Goal: Task Accomplishment & Management: Complete application form

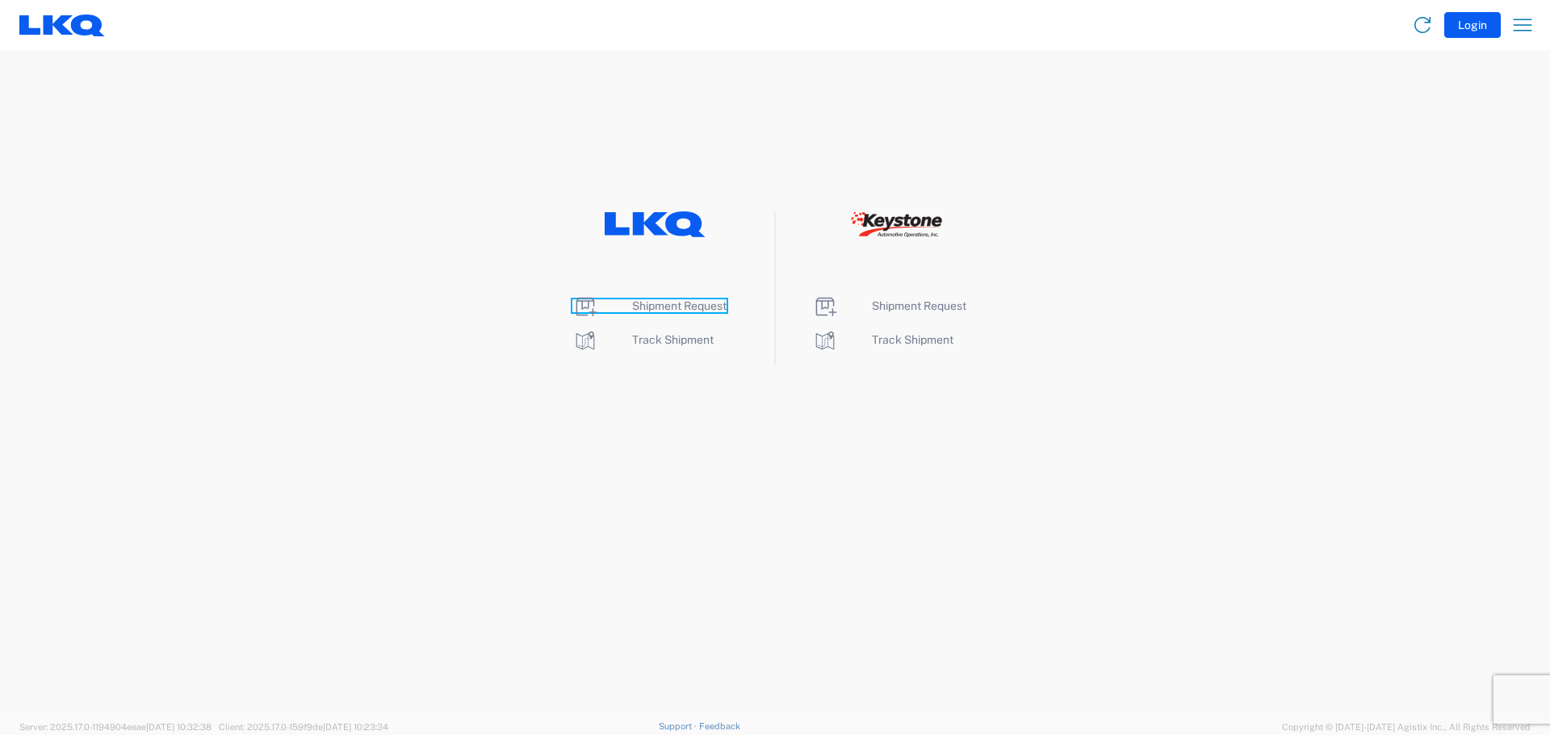
click at [661, 305] on span "Shipment Request" at bounding box center [679, 306] width 94 height 13
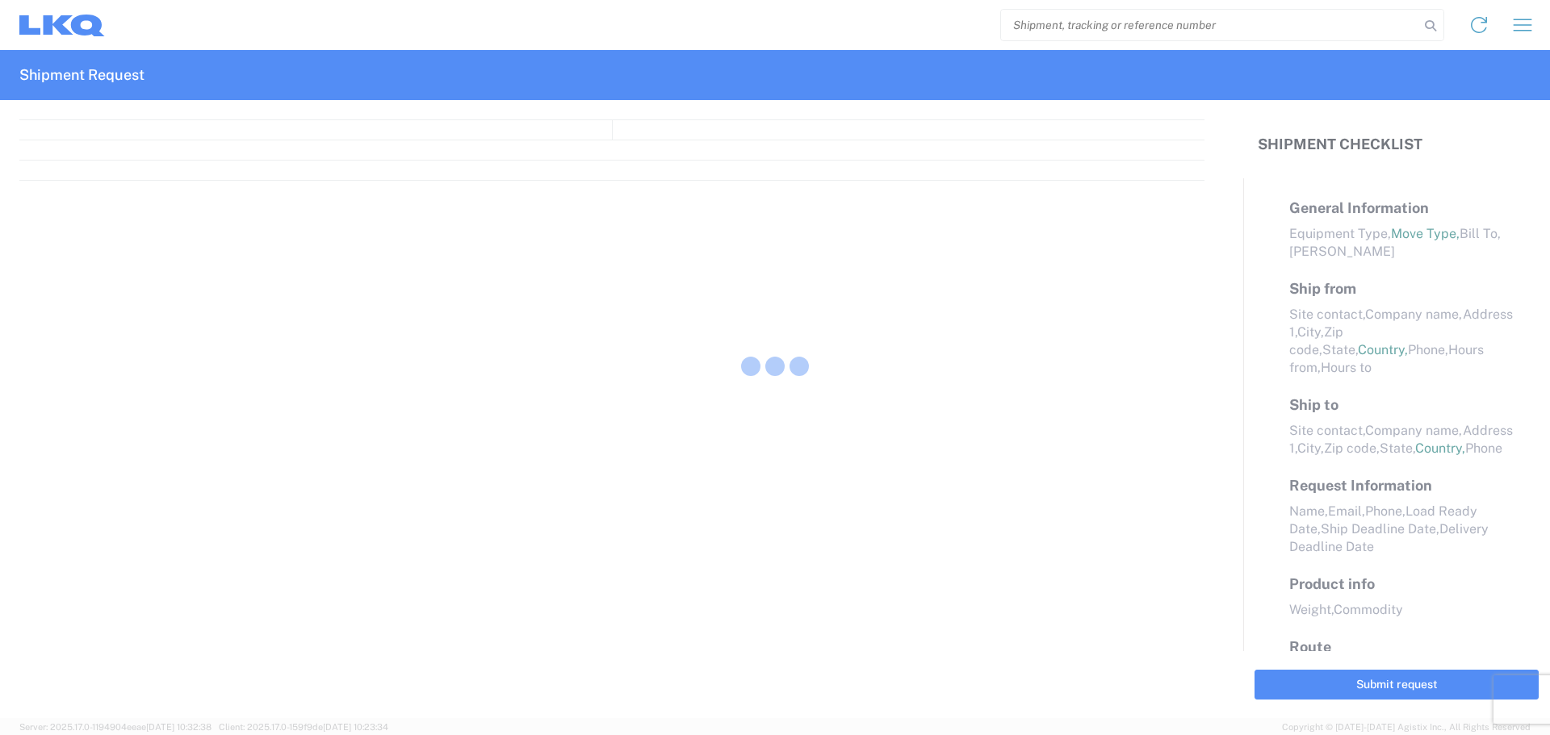
select select "FULL"
select select "LBS"
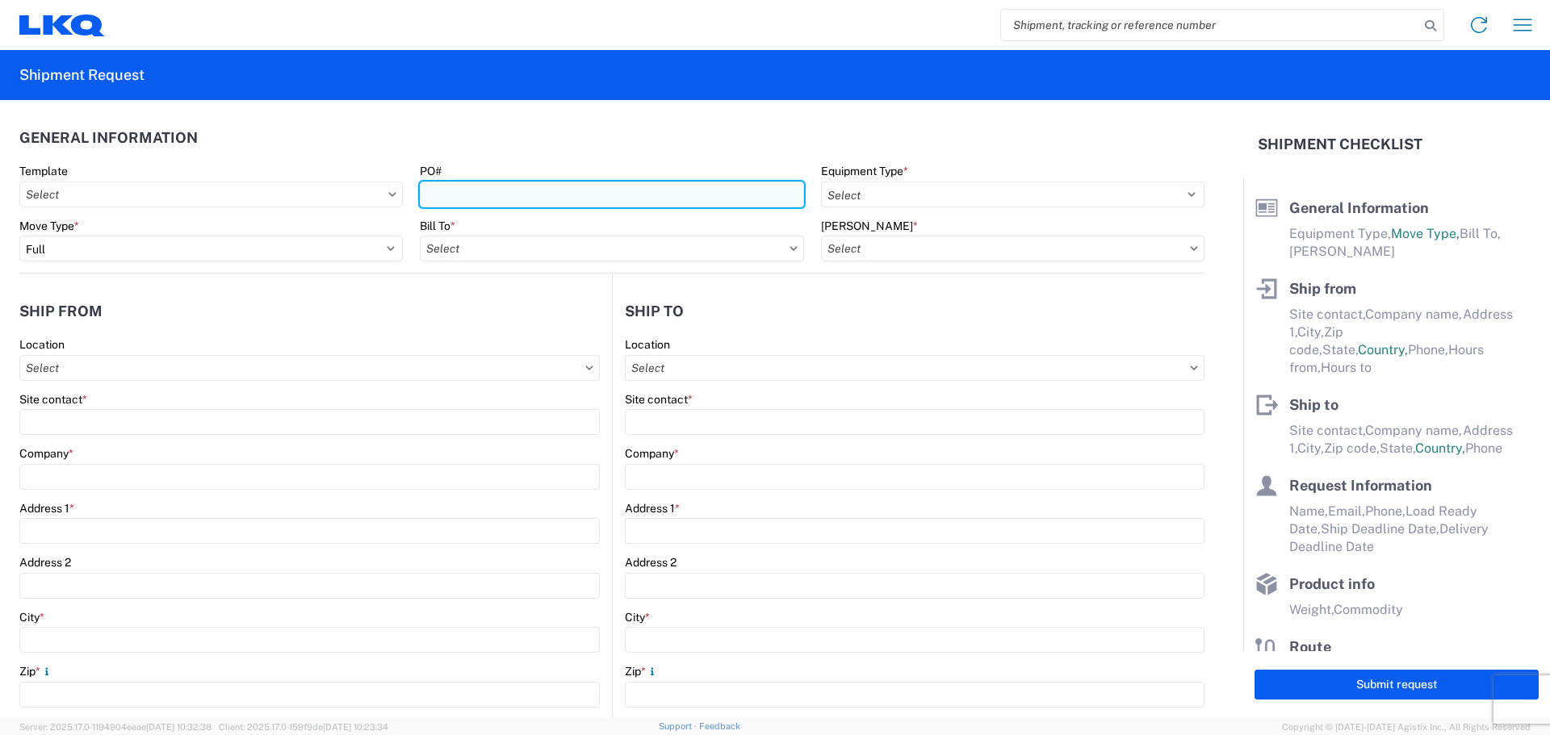
click at [484, 189] on input "PO#" at bounding box center [611, 195] width 383 height 26
type input "T31363"
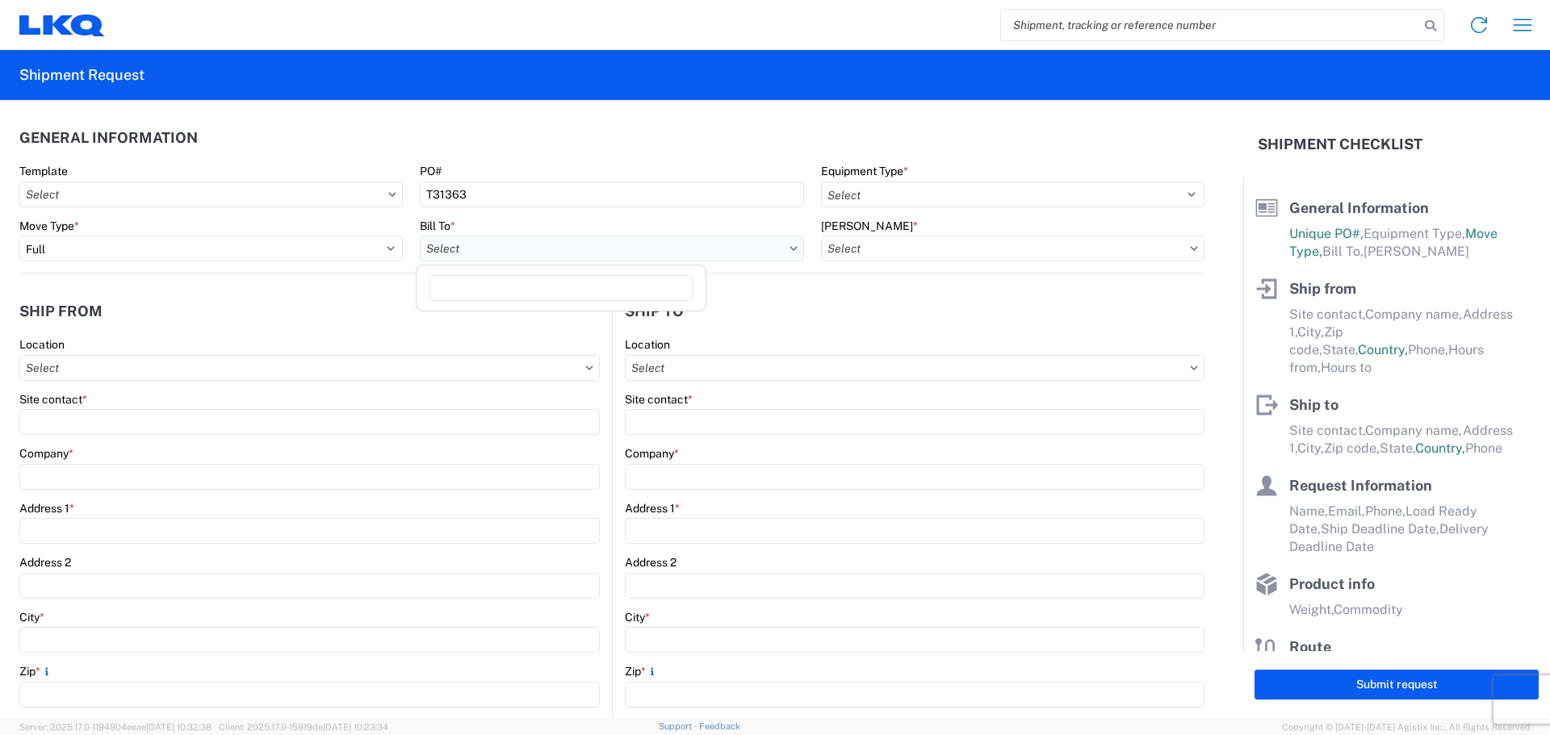
click at [492, 250] on input "Bill To *" at bounding box center [611, 249] width 383 height 26
type input "3392"
click at [535, 323] on div "3392 - Transmetco" at bounding box center [561, 321] width 283 height 26
type input "3392 - Transmetco"
click at [932, 249] on input "[PERSON_NAME] *" at bounding box center [1012, 249] width 383 height 26
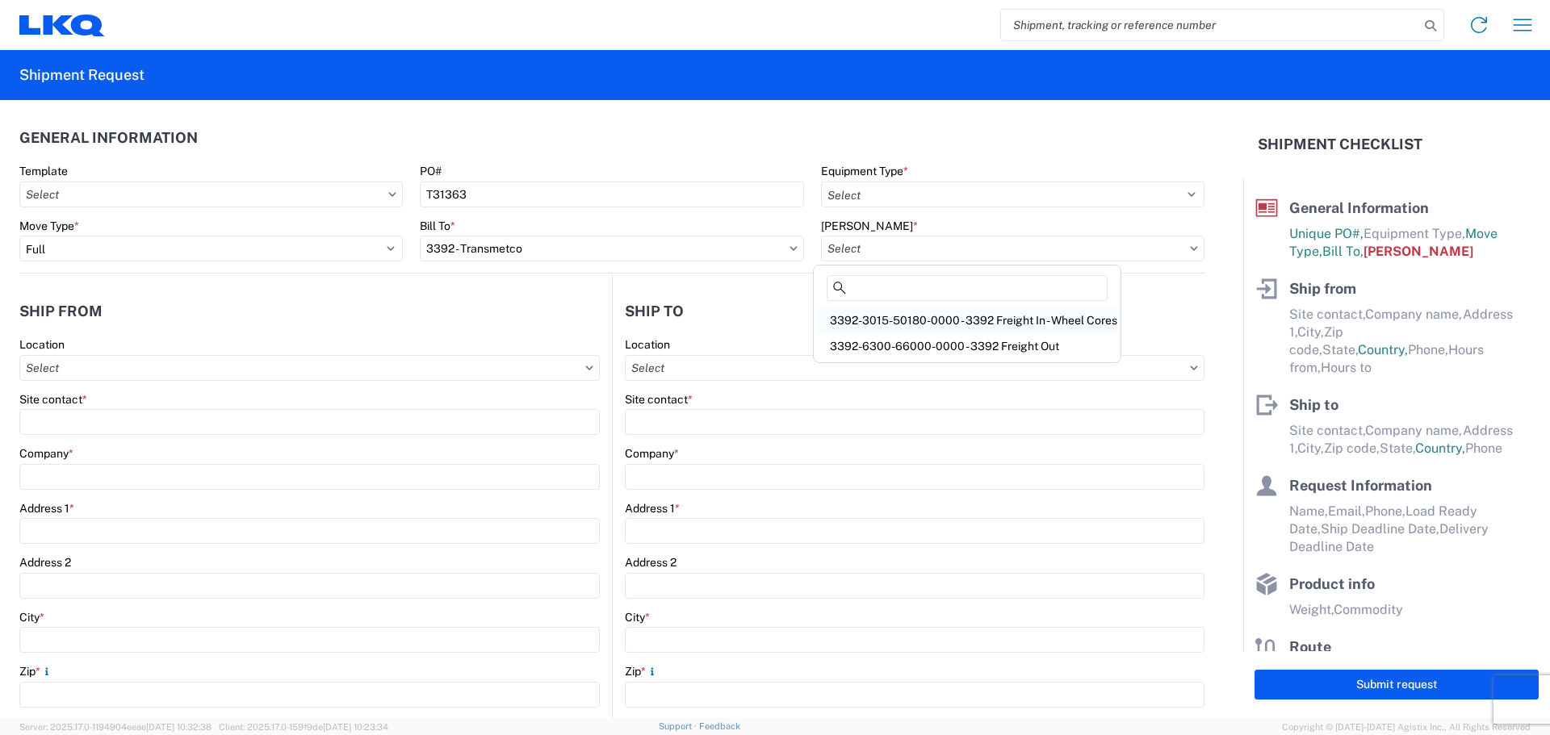
click at [932, 321] on div "3392-3015-50180-0000 - 3392 Freight In - Wheel Cores" at bounding box center [967, 321] width 300 height 26
type input "3392-3015-50180-0000 - 3392 Freight In - Wheel Cores"
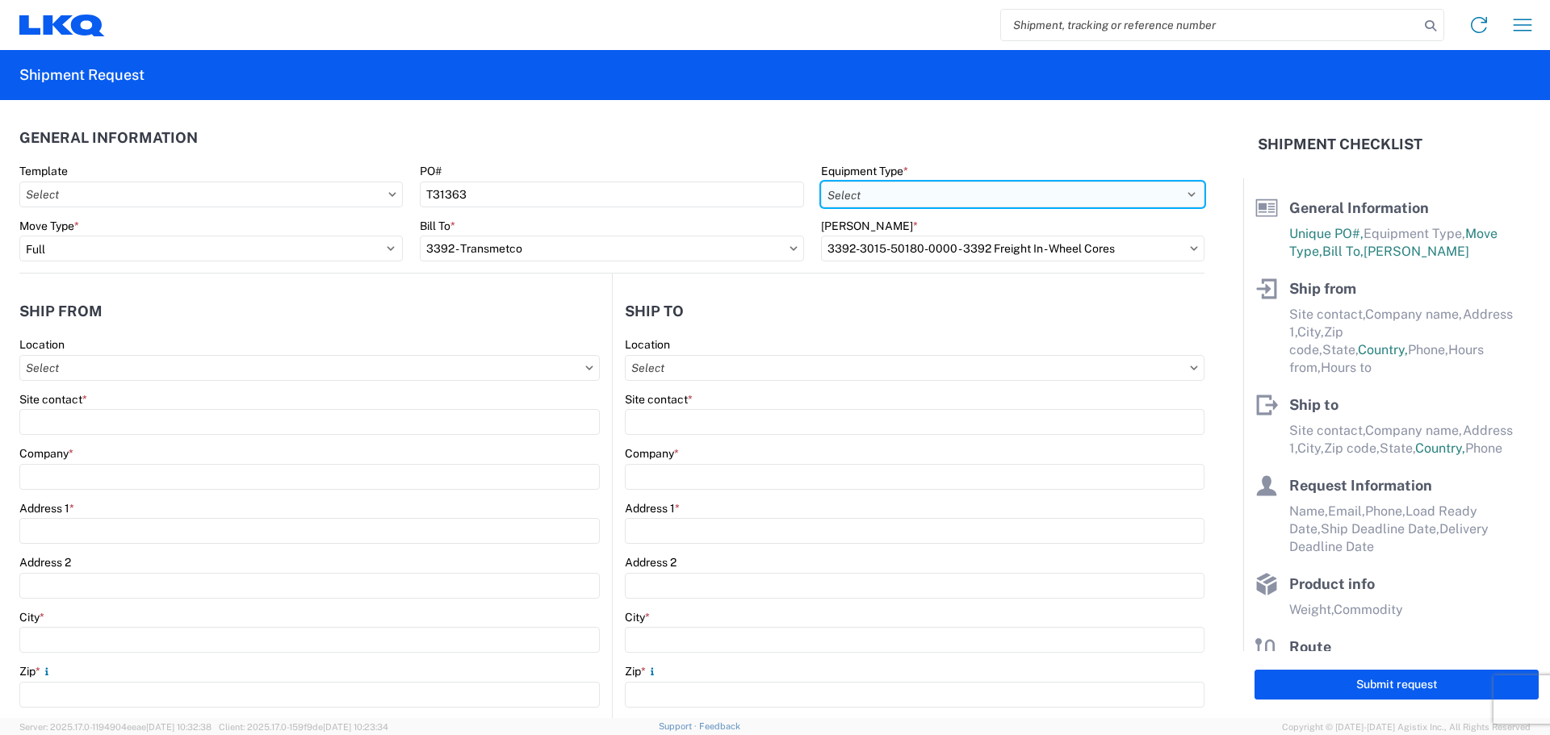
click at [950, 191] on select "Select 53’ Dry Van Flatbed Dropdeck (van) Lowboy (flatbed) Rail" at bounding box center [1012, 195] width 383 height 26
select select "STDV"
click at [821, 182] on select "Select 53’ Dry Van Flatbed Dropdeck (van) Lowboy (flatbed) Rail" at bounding box center [1012, 195] width 383 height 26
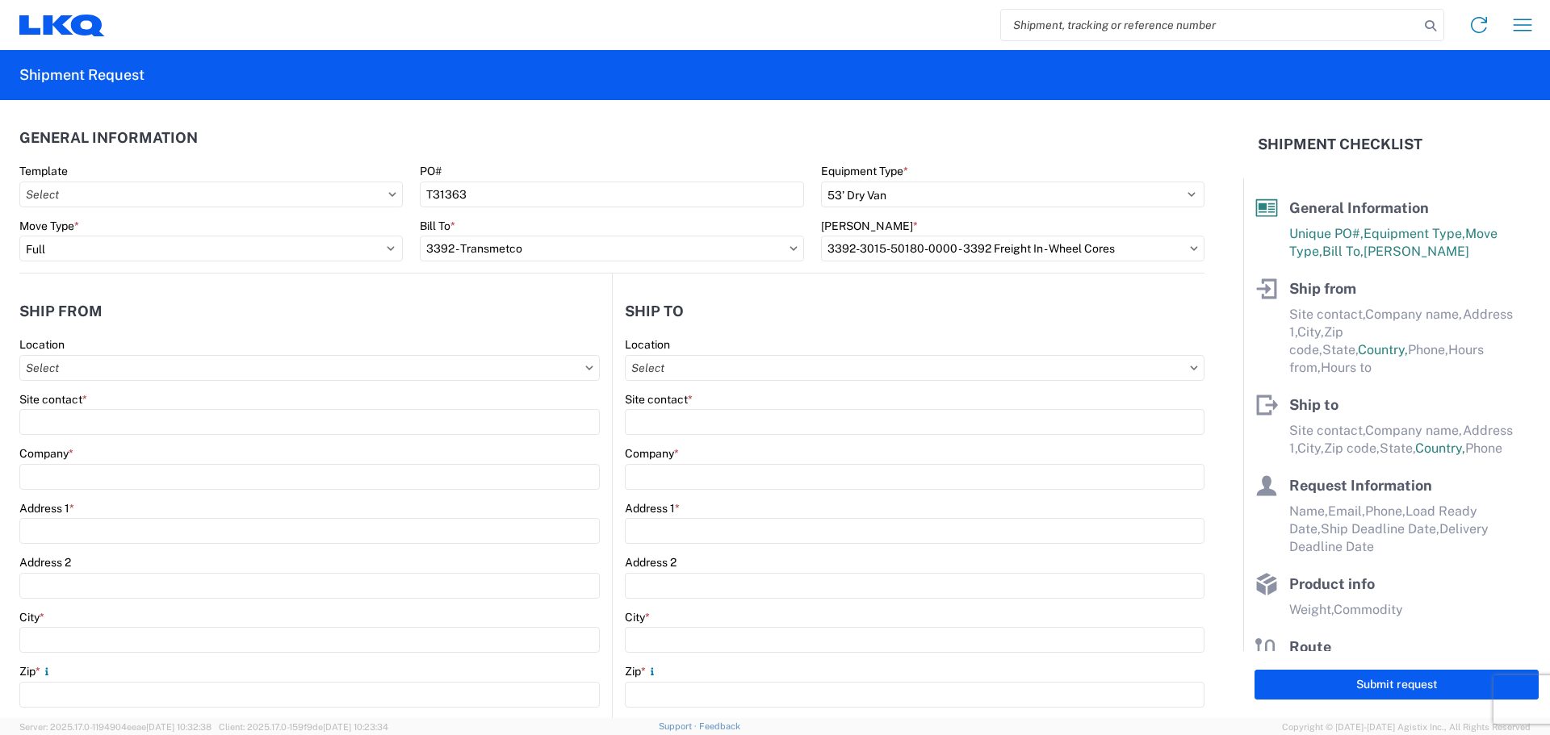
click at [650, 118] on agx-general-info "General Information Template PO# T31363 Equipment Type * Select 53’ Dry Van Fla…" at bounding box center [611, 187] width 1185 height 174
click at [225, 378] on input "Location" at bounding box center [309, 368] width 580 height 26
type input "1170"
click at [148, 450] on div "1170 - LKQ Manchester" at bounding box center [164, 440] width 283 height 26
type input "1170 - LKQ Manchester"
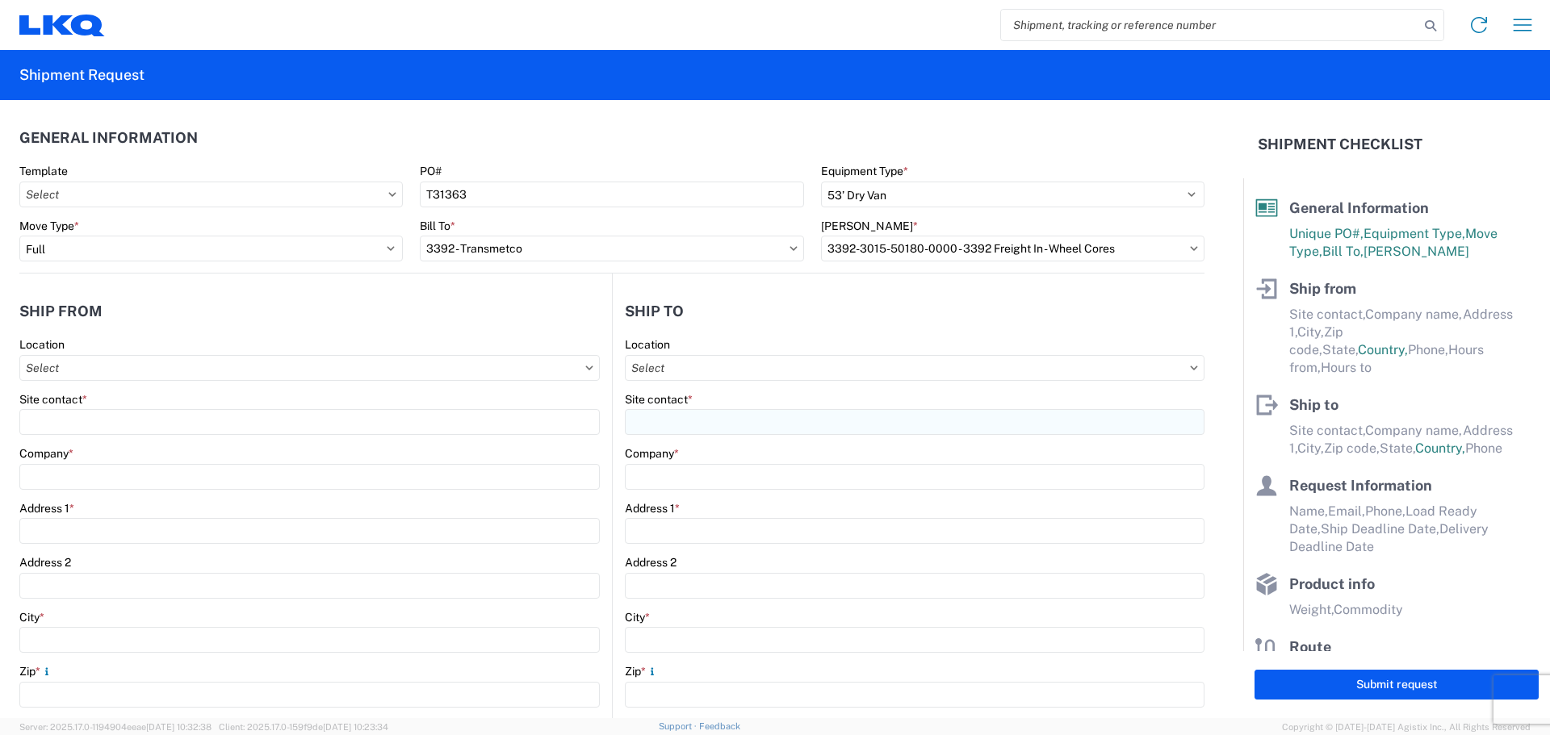
type input "LKQ Corporation"
type input "[STREET_ADDRESS]"
type input "[GEOGRAPHIC_DATA]"
type input "37355"
select select "TN"
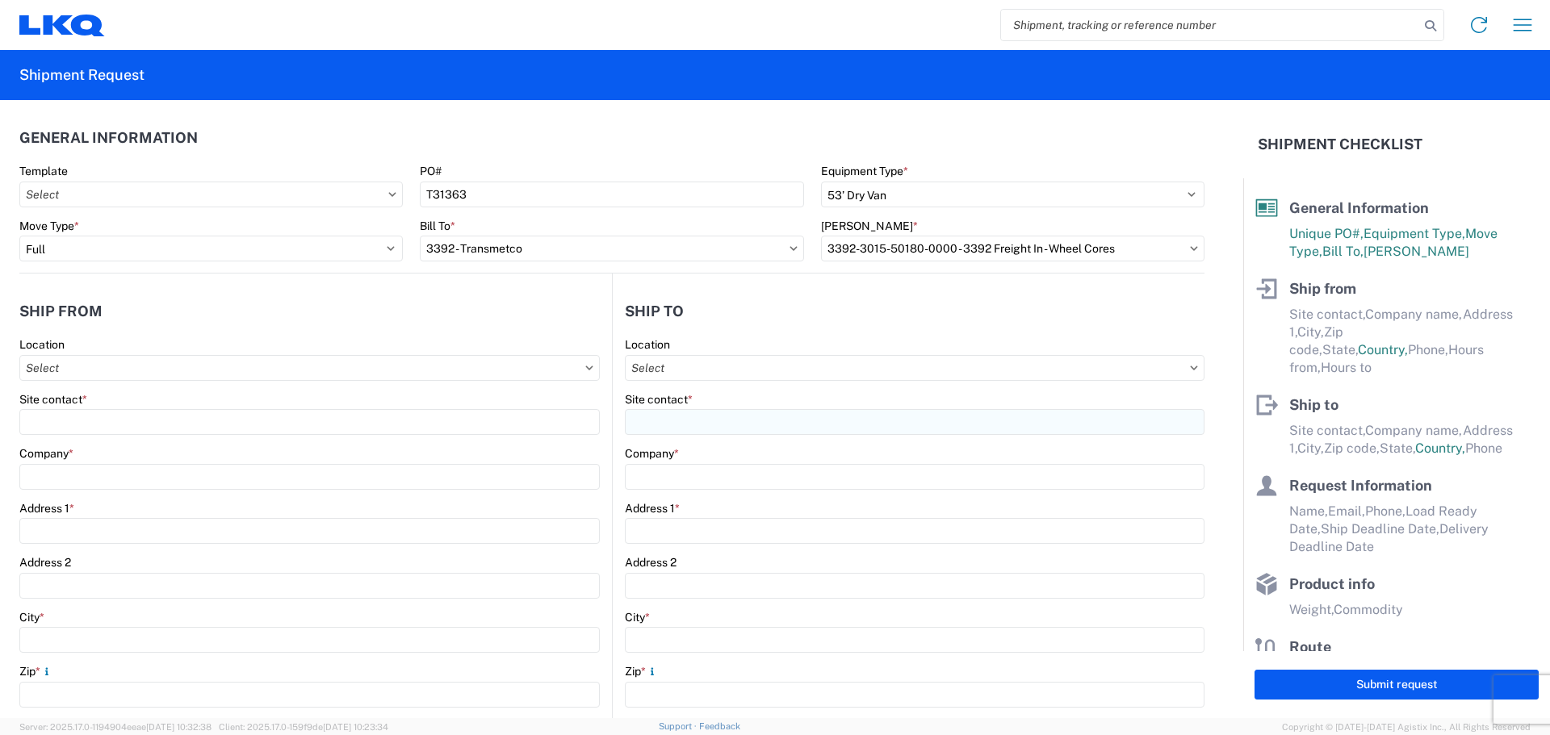
select select "US"
type input "[PHONE_NUMBER]"
type input "07:00"
type input "17:00"
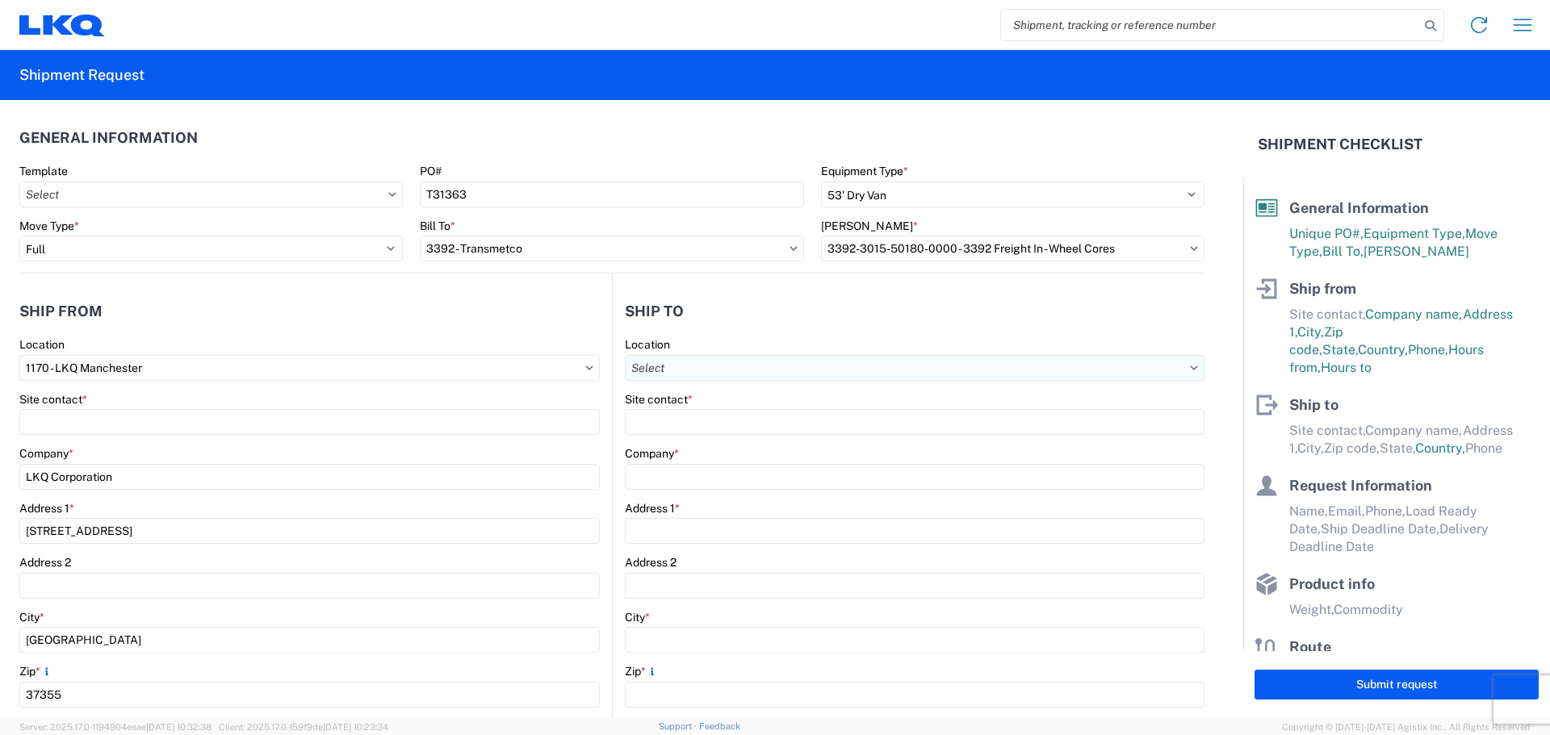
click at [710, 366] on input "Location" at bounding box center [915, 368] width 580 height 26
type input "3392"
click at [727, 443] on div "3392 - Transmetco" at bounding box center [764, 440] width 283 height 26
type input "3392 - Transmetco"
type input "LKQ Corporation"
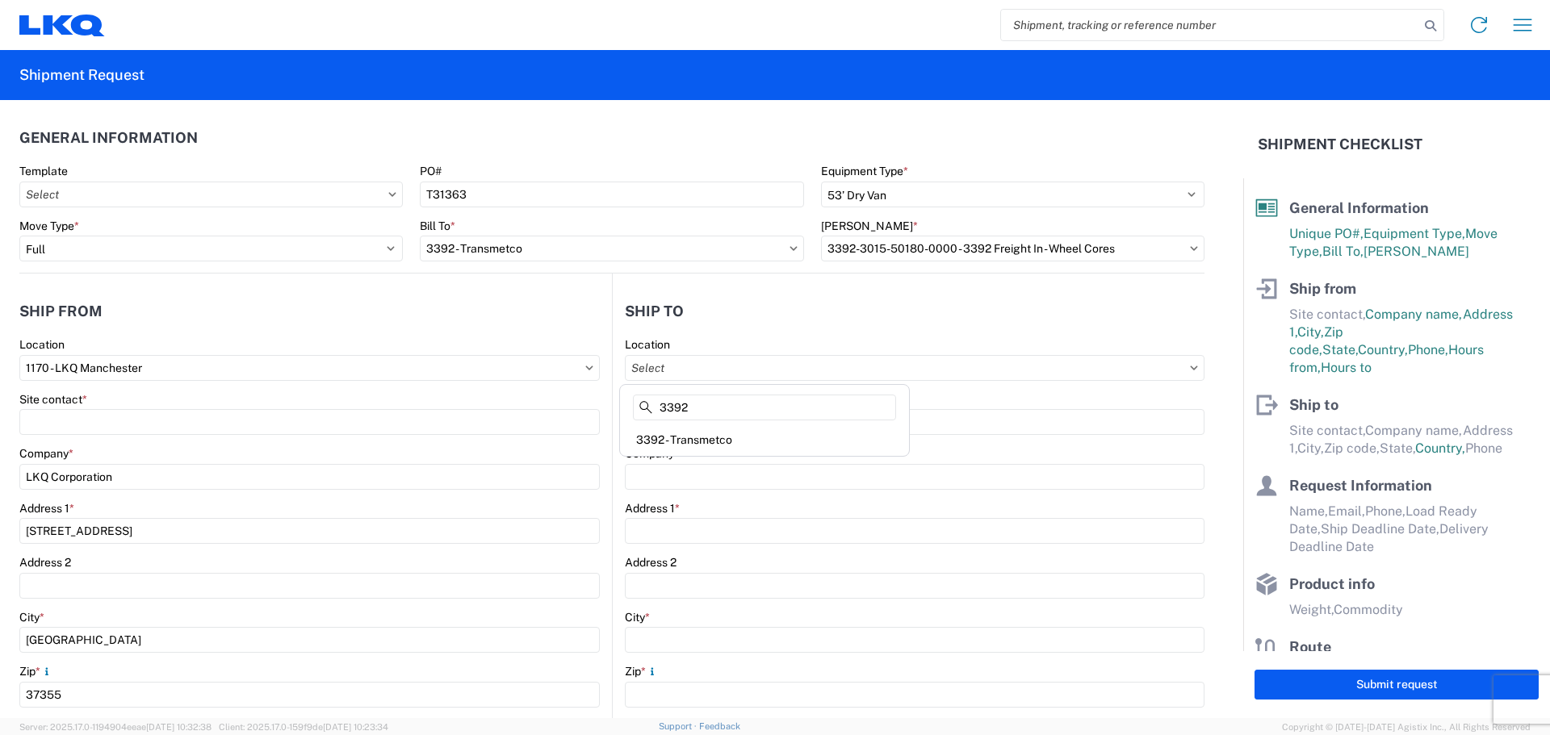
type input "[STREET_ADDRESS]"
type input "Huntington"
type input "46750"
select select "US"
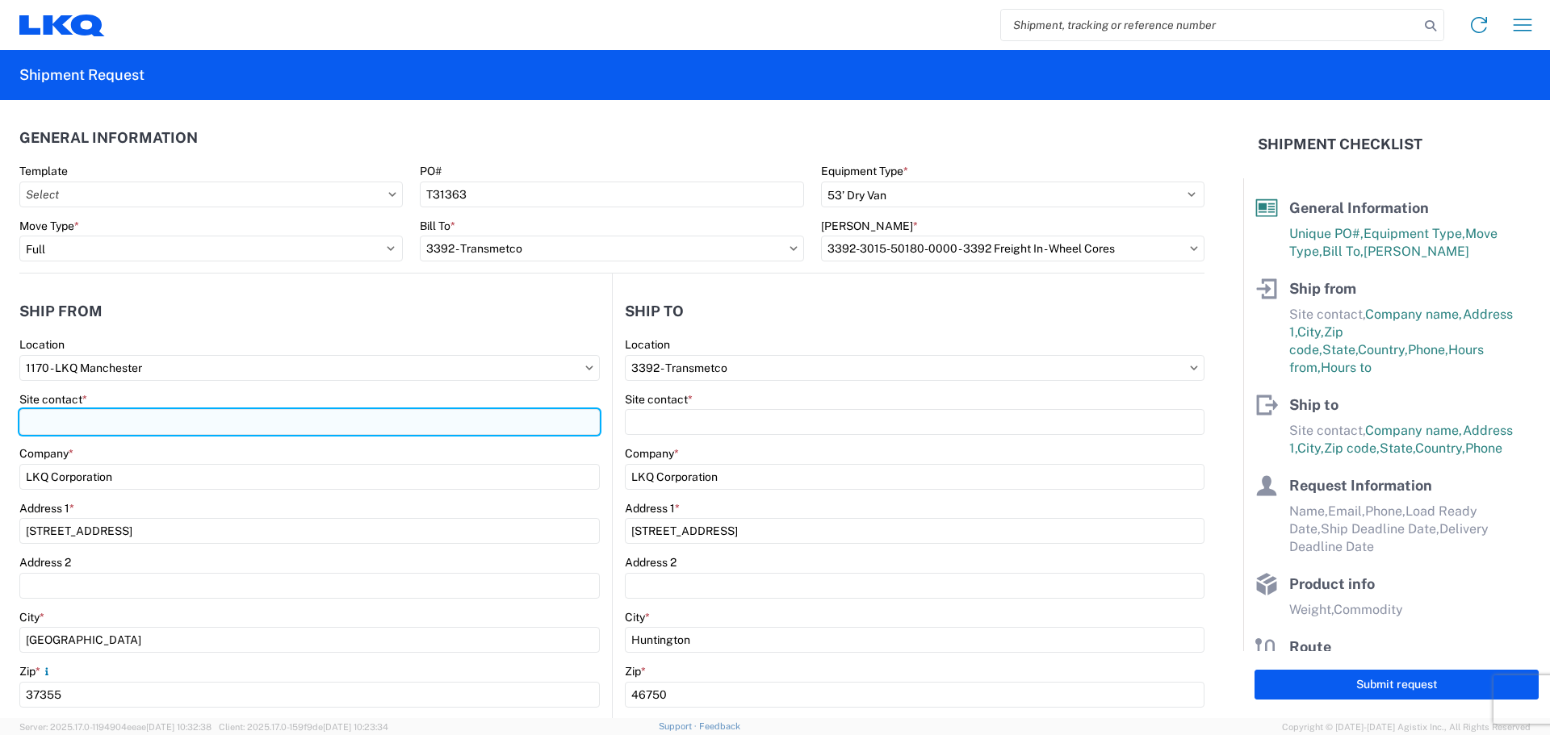
click at [135, 428] on input "Site contact *" at bounding box center [309, 422] width 580 height 26
type input "S"
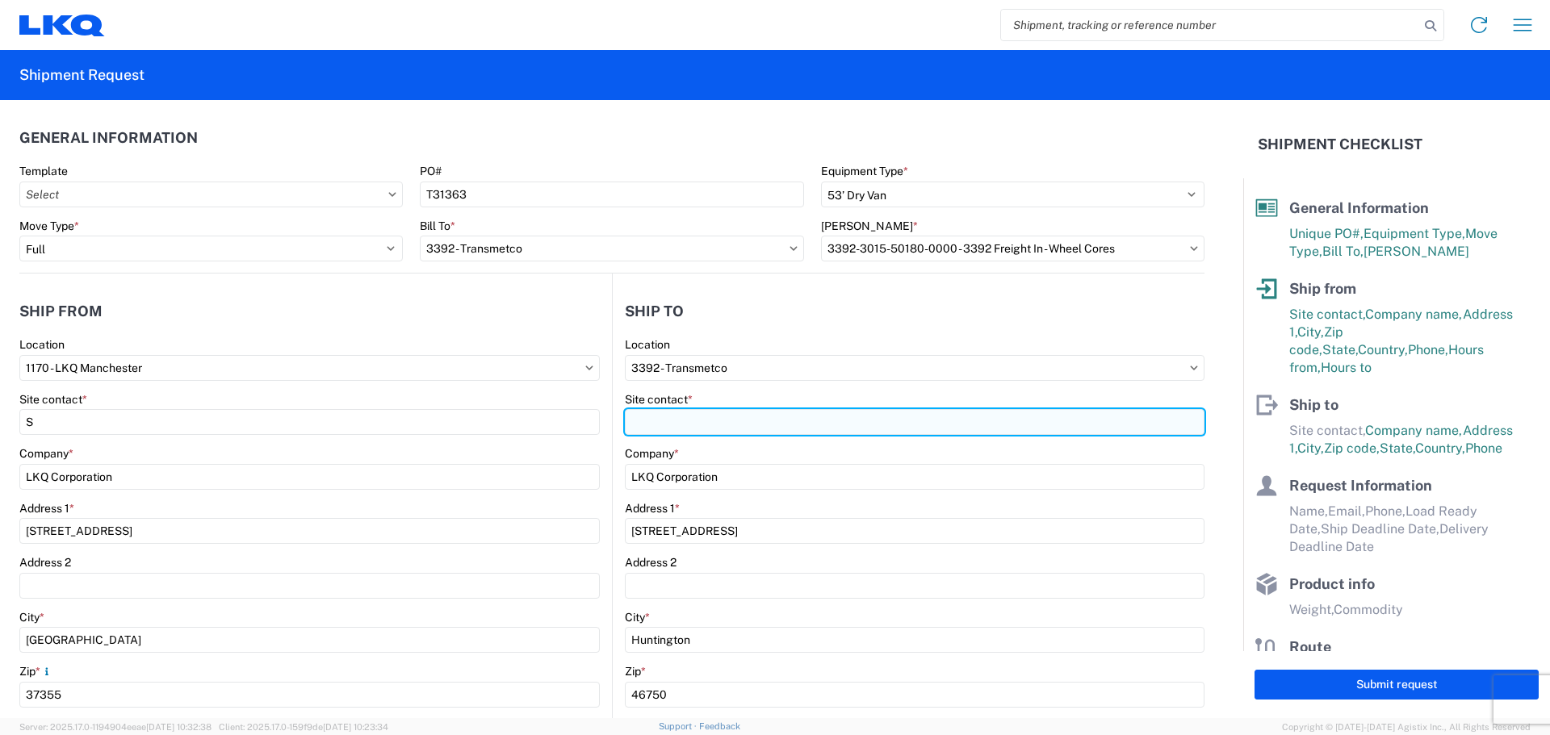
click at [718, 419] on input "Site contact *" at bounding box center [915, 422] width 580 height 26
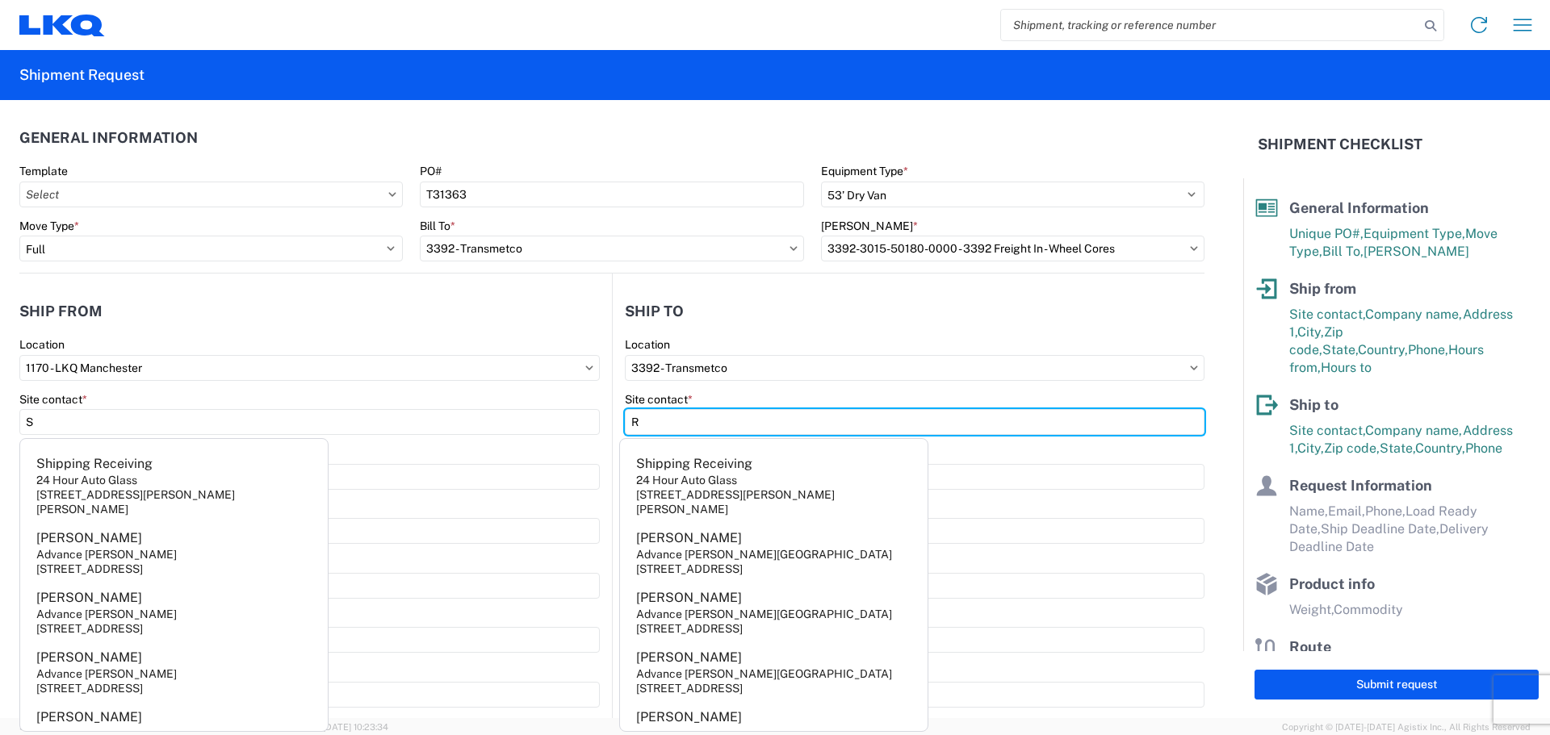
type input "R"
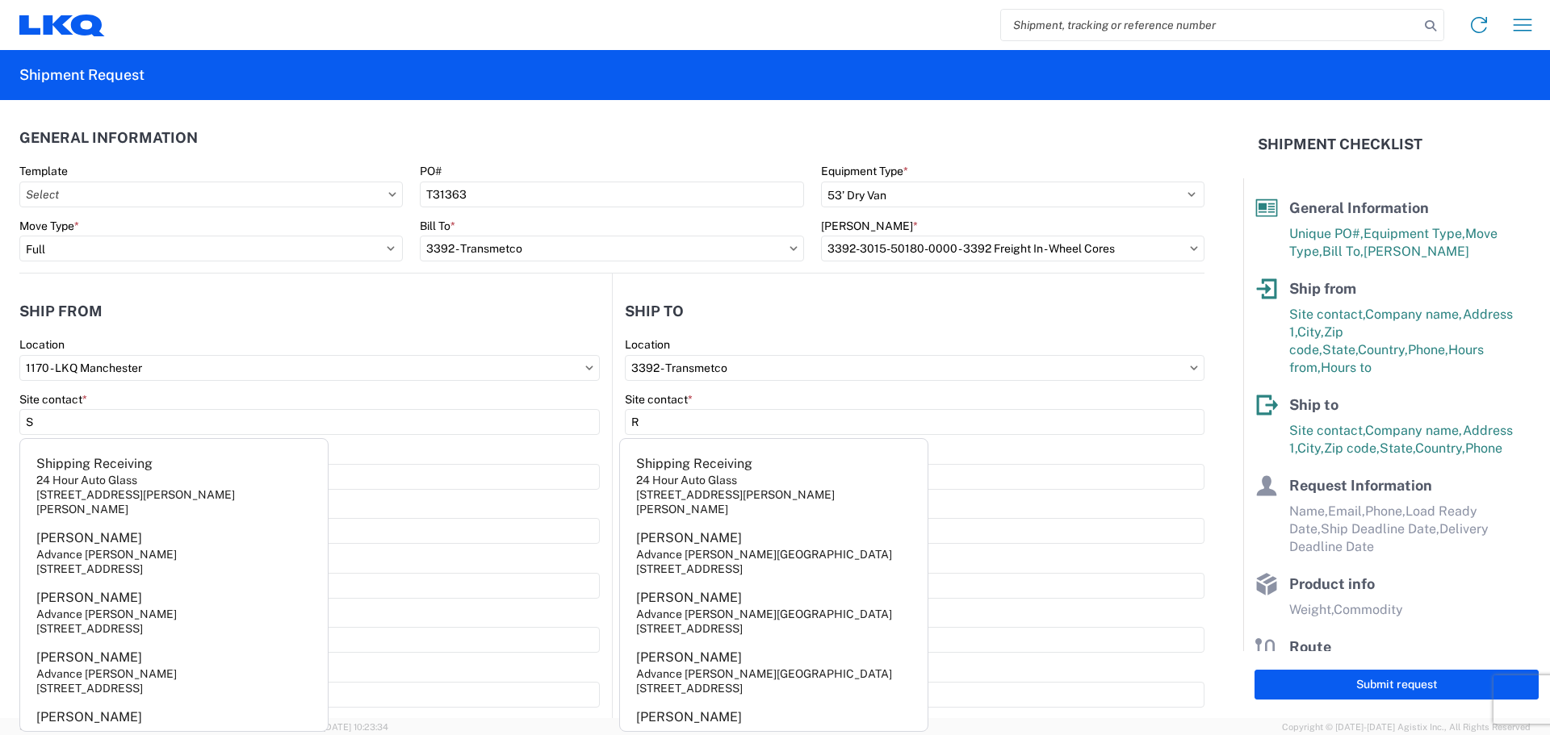
click at [745, 147] on header "General Information" at bounding box center [611, 137] width 1185 height 36
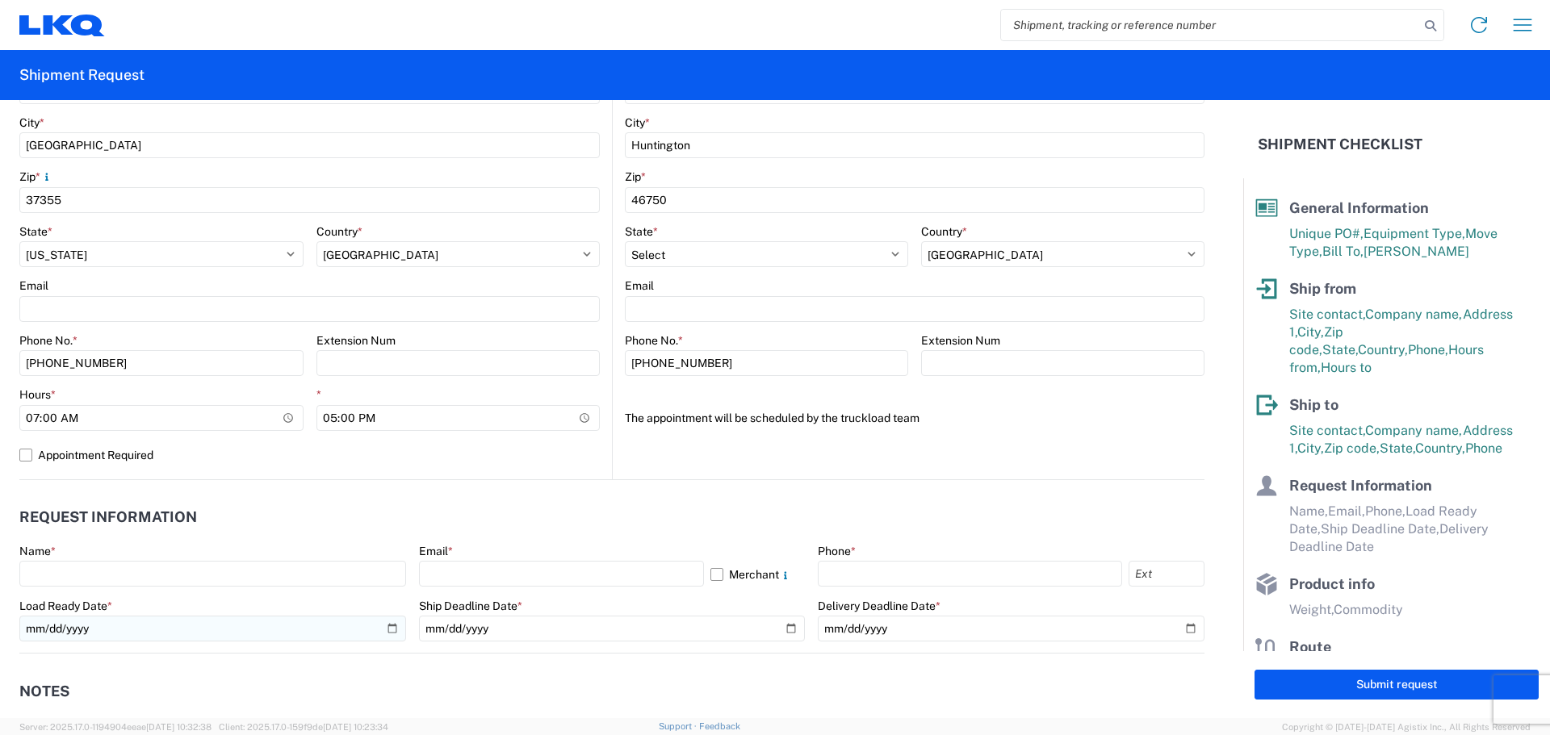
scroll to position [727, 0]
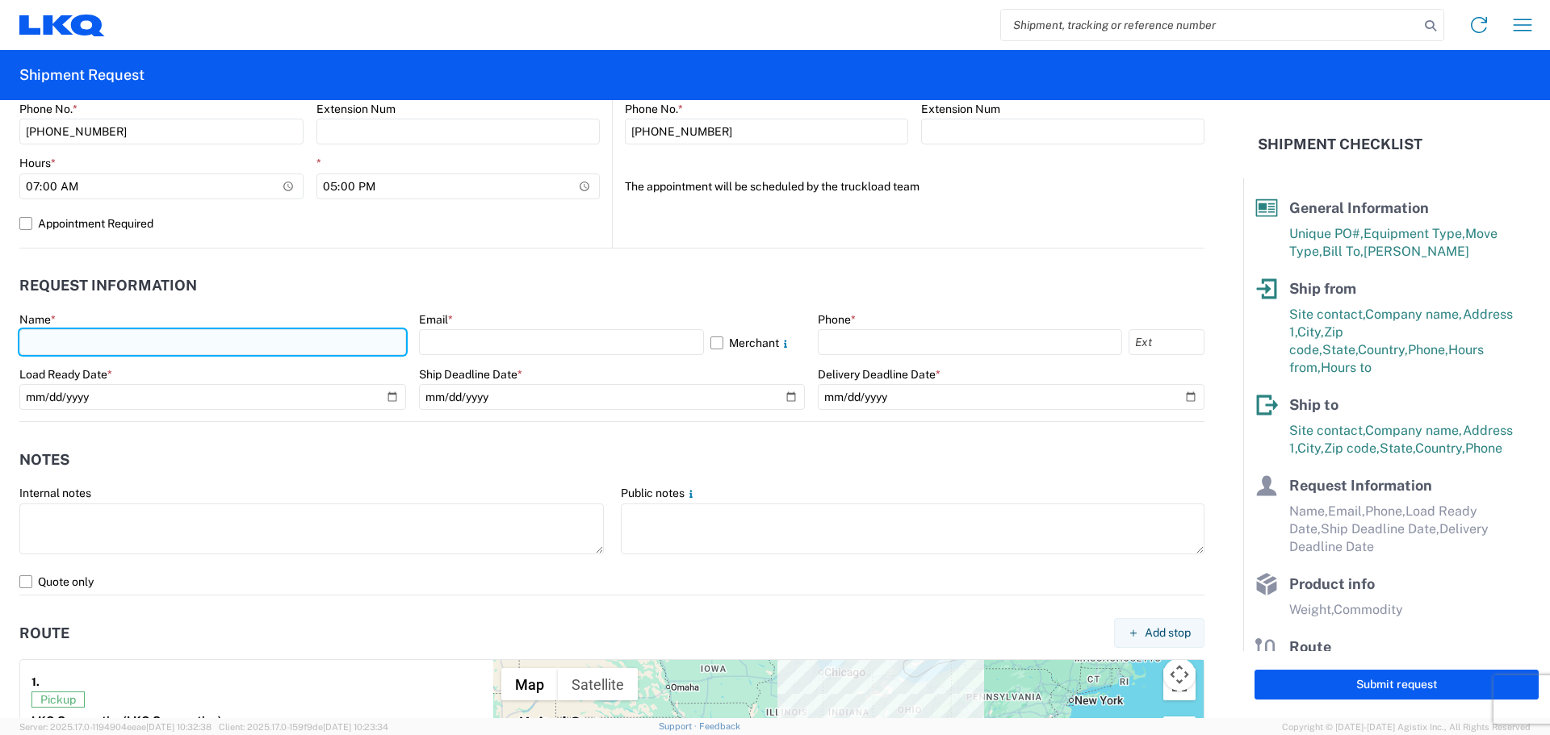
click at [223, 355] on input "text" at bounding box center [212, 342] width 387 height 26
type input "[PERSON_NAME]"
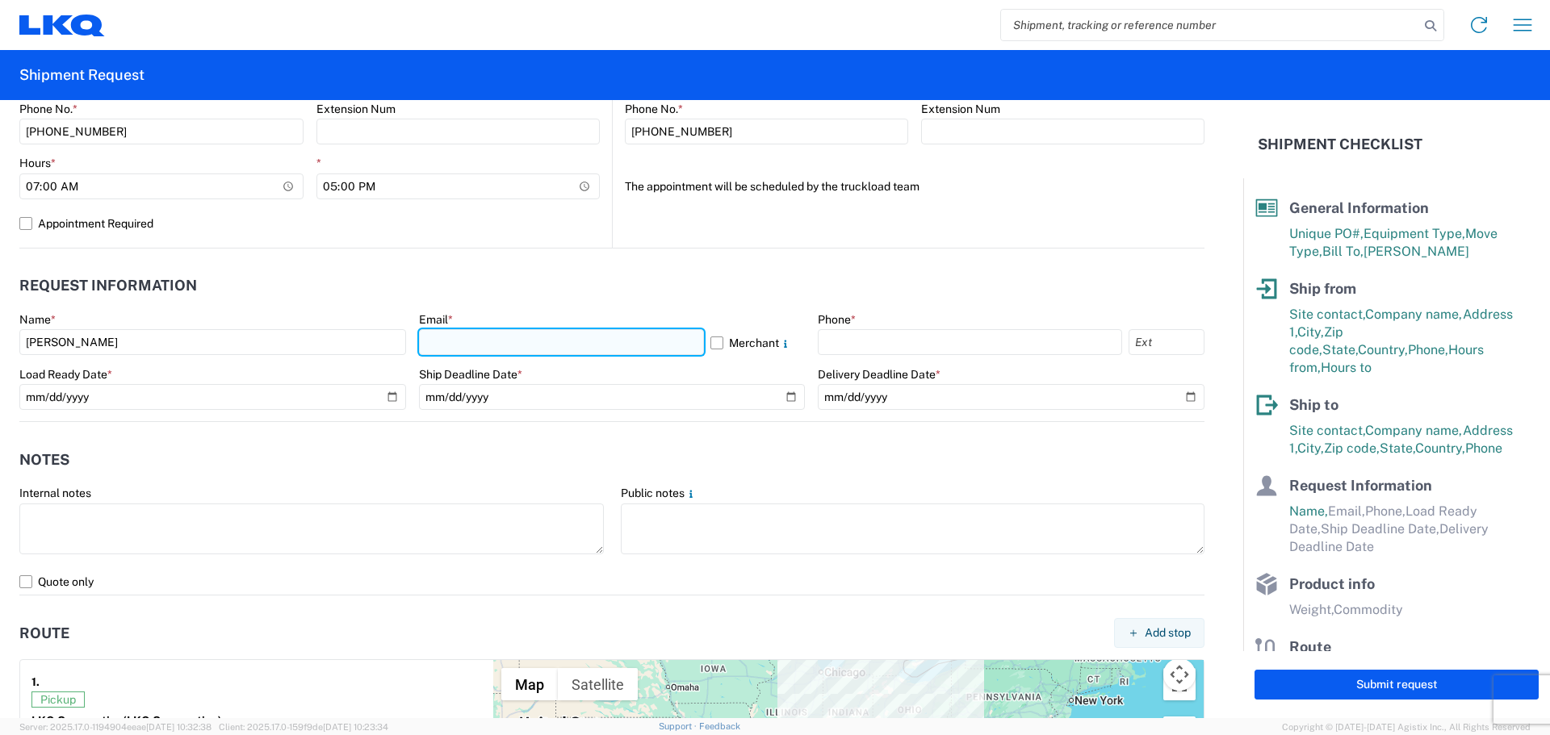
click at [547, 335] on input "text" at bounding box center [561, 342] width 285 height 26
type input "[EMAIL_ADDRESS][DOMAIN_NAME]"
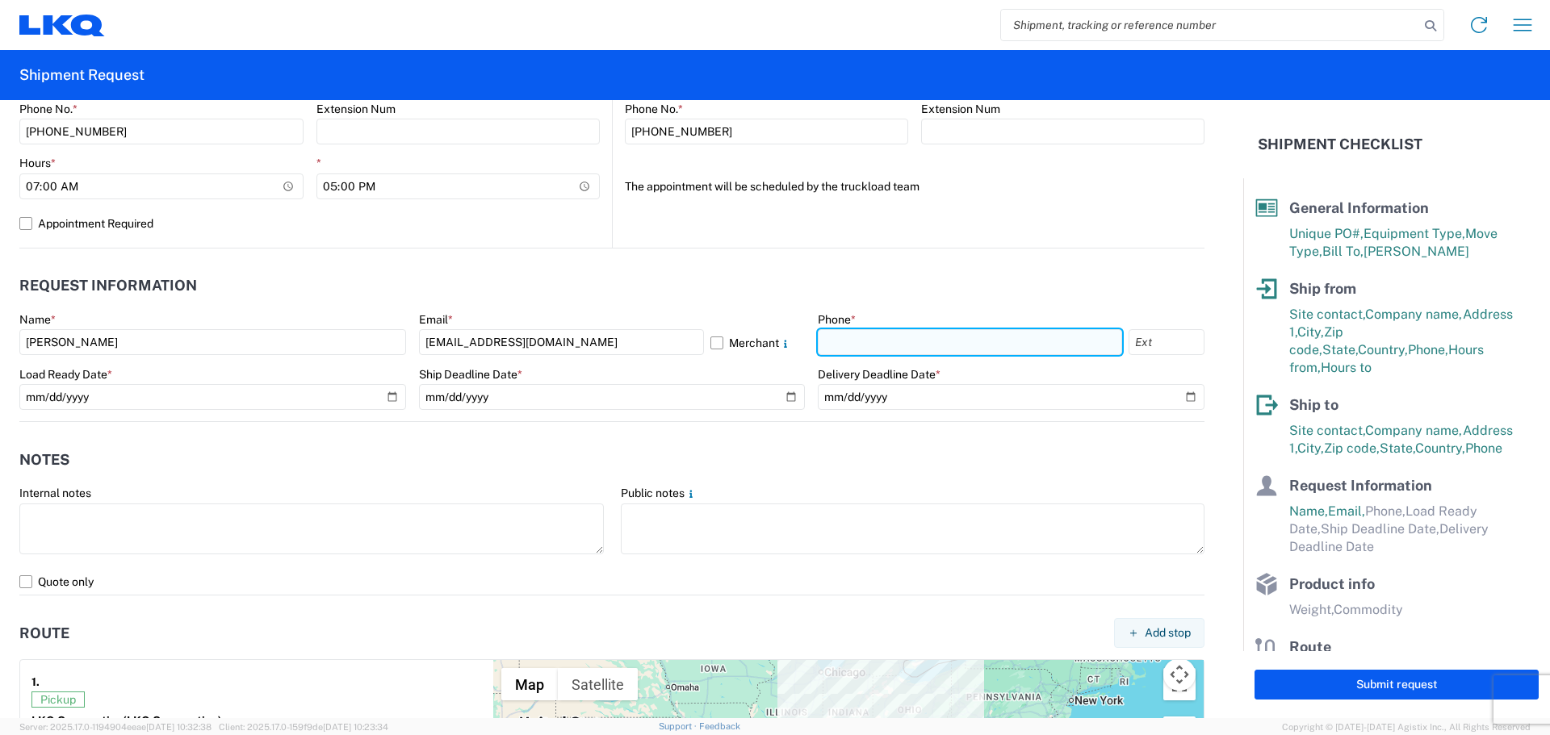
click at [949, 341] on input "text" at bounding box center [970, 342] width 304 height 26
type input "[PHONE_NUMBER]"
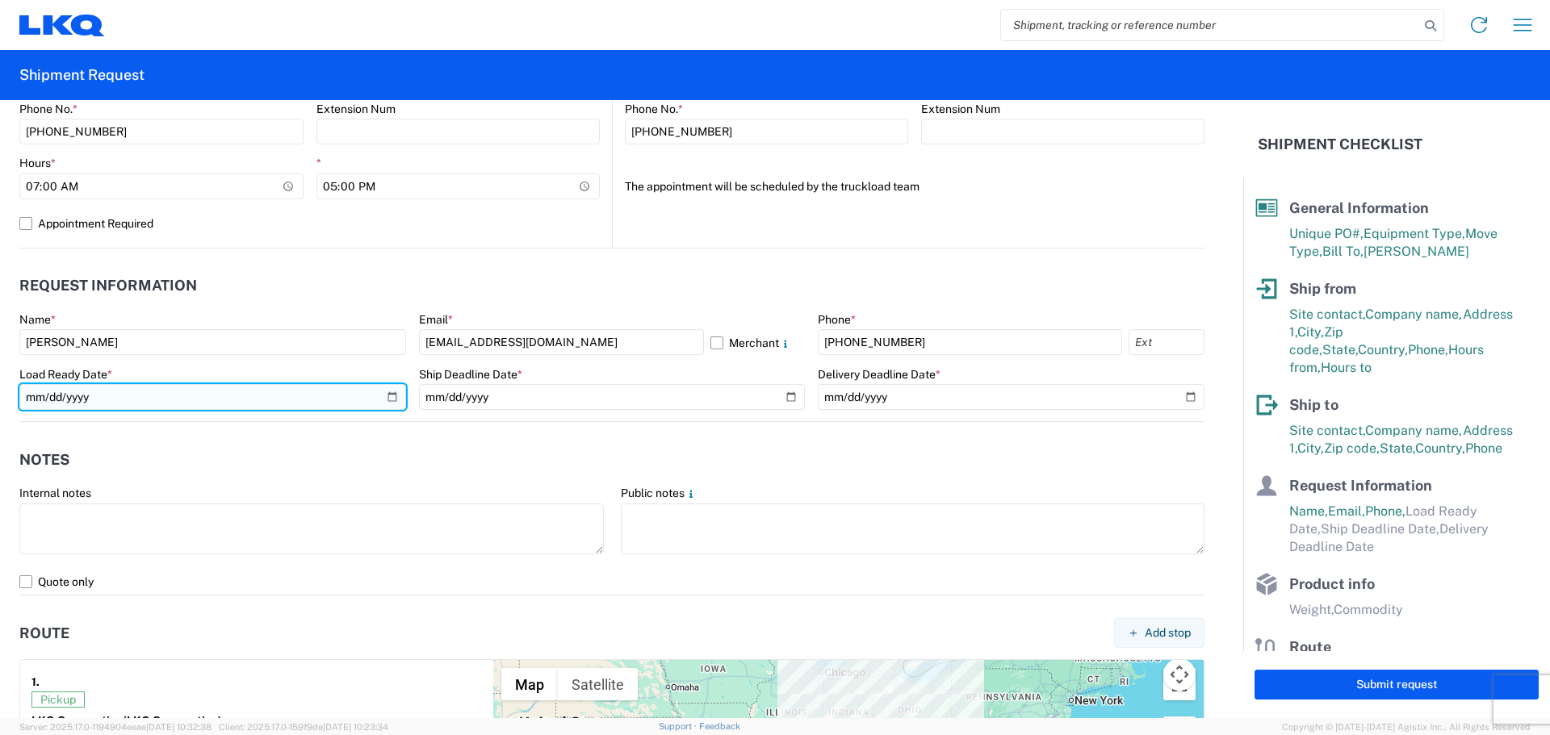
click at [287, 400] on input "date" at bounding box center [212, 397] width 387 height 26
click at [396, 392] on input "date" at bounding box center [212, 397] width 387 height 26
click at [382, 399] on input "date" at bounding box center [212, 397] width 387 height 26
type input "[DATE]"
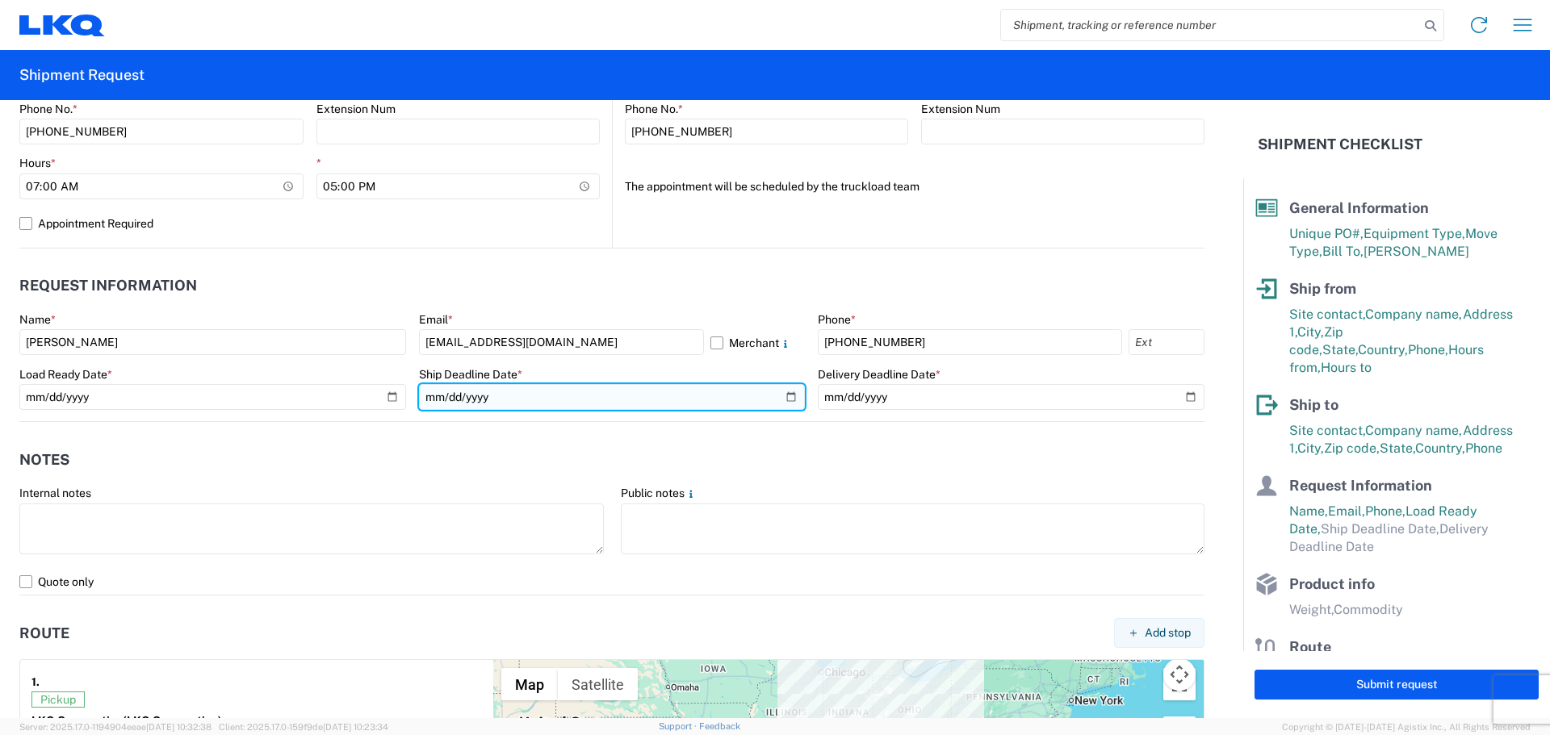
click at [569, 389] on input "date" at bounding box center [612, 397] width 387 height 26
click at [777, 402] on input "date" at bounding box center [612, 397] width 387 height 26
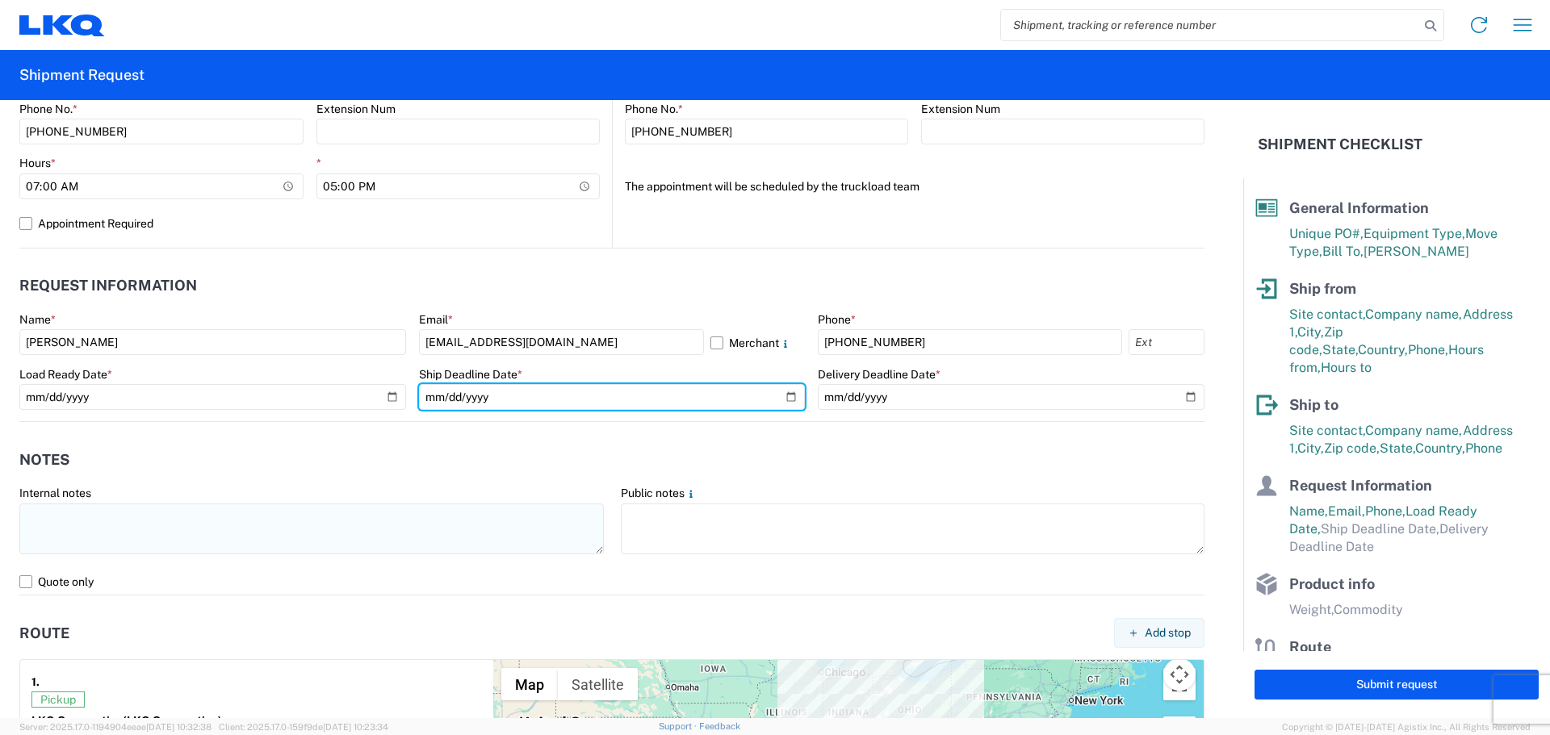
type input "[DATE]"
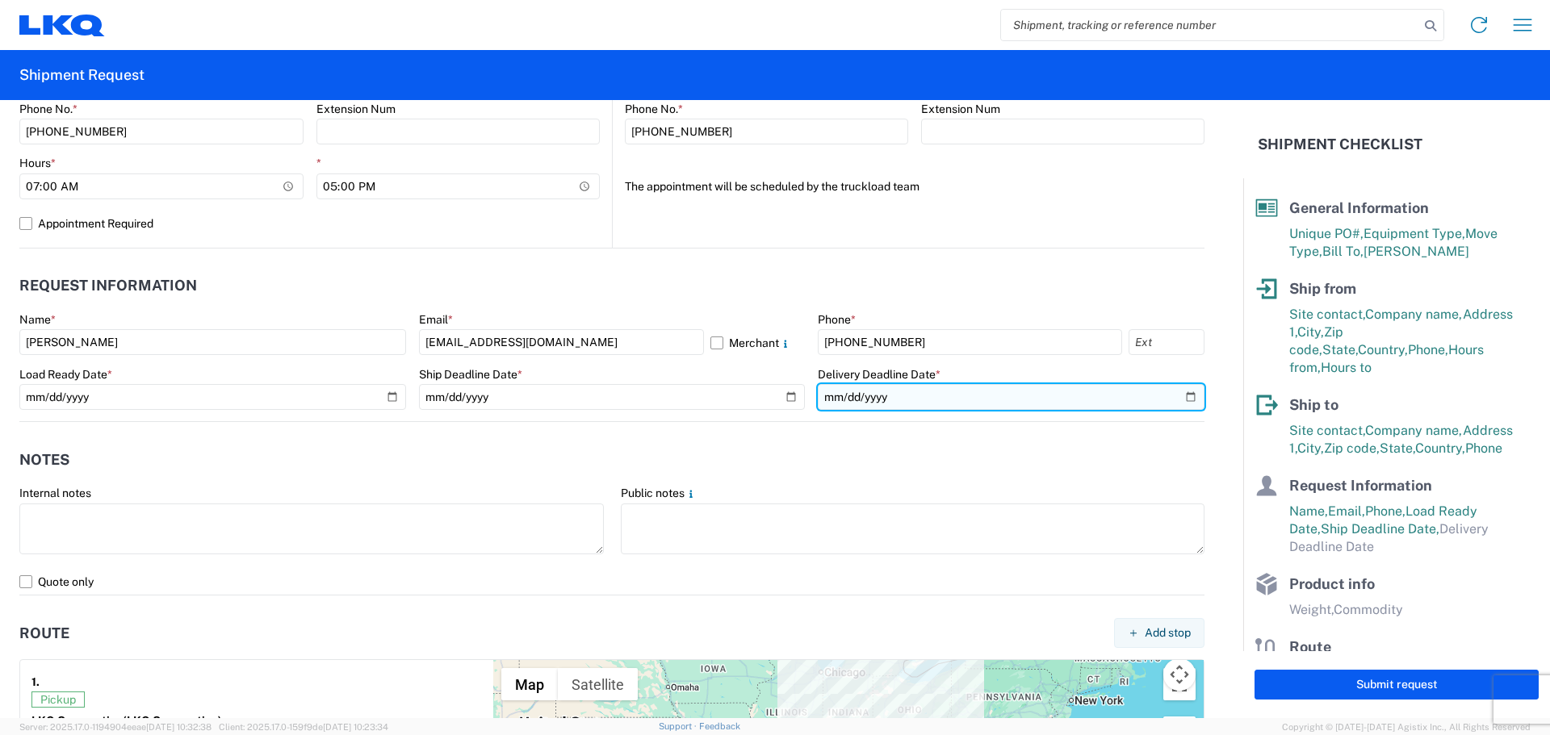
click at [980, 398] on input "date" at bounding box center [1011, 397] width 387 height 26
click at [1174, 395] on input "date" at bounding box center [1011, 397] width 387 height 26
type input "[DATE]"
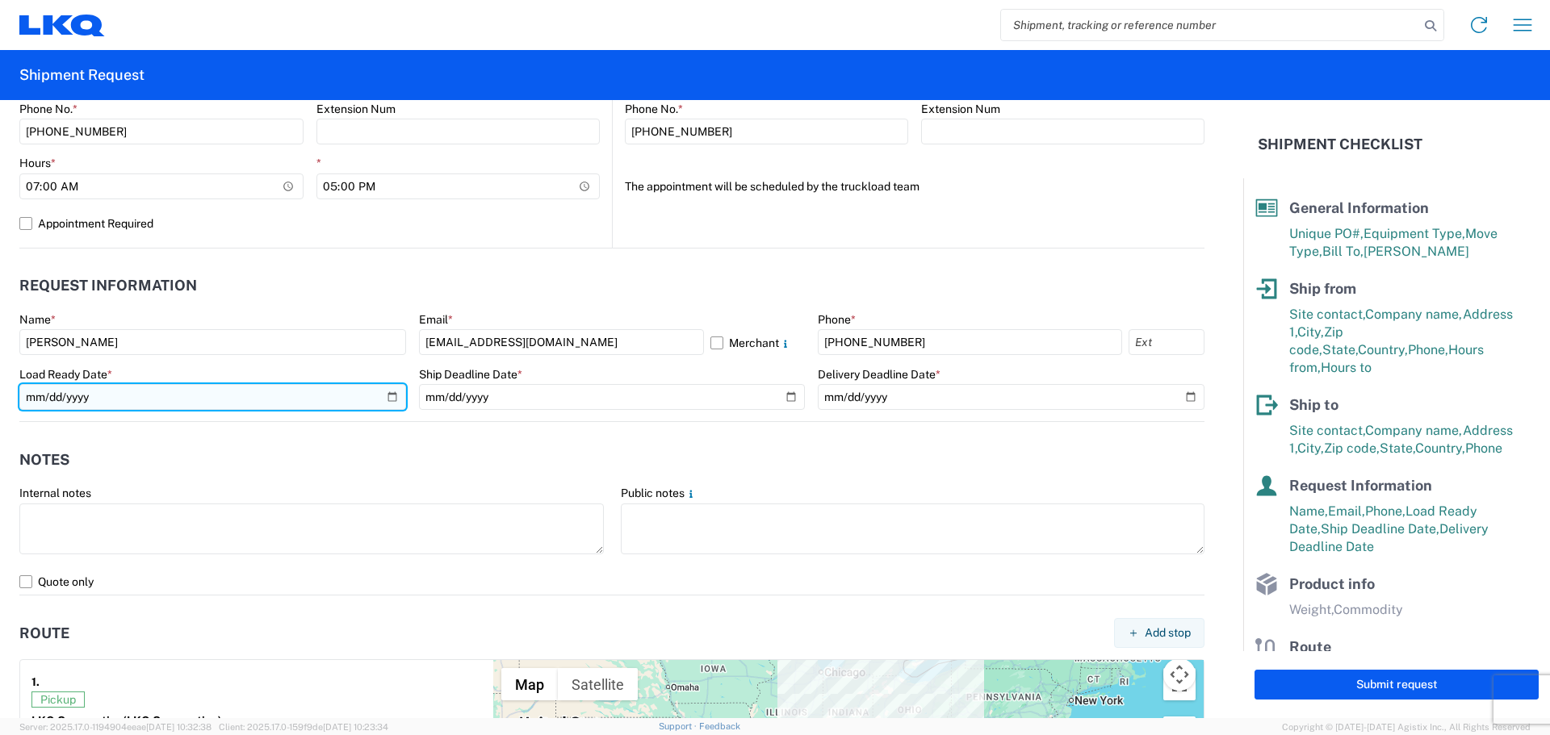
click at [384, 398] on input "[DATE]" at bounding box center [212, 397] width 387 height 26
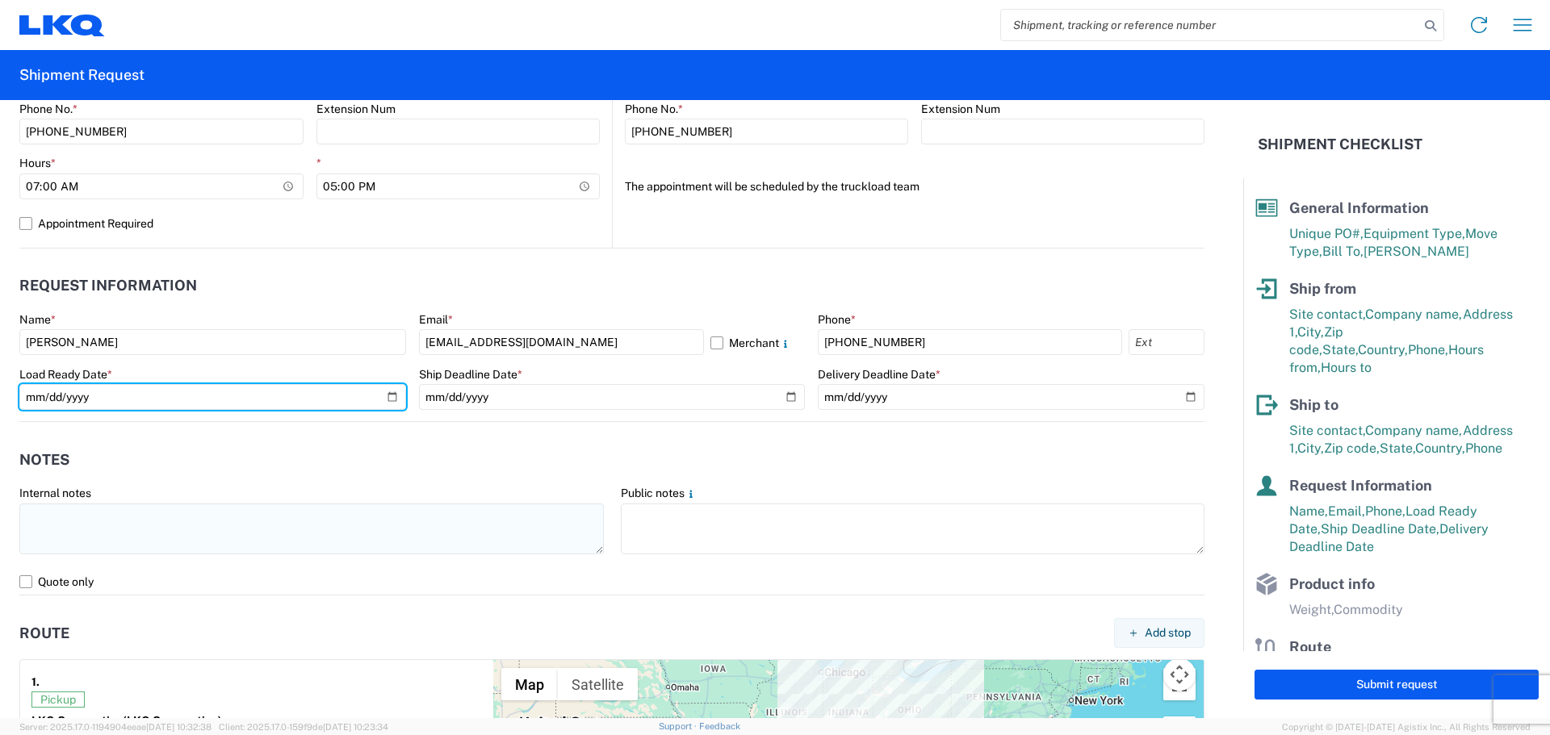
type input "[DATE]"
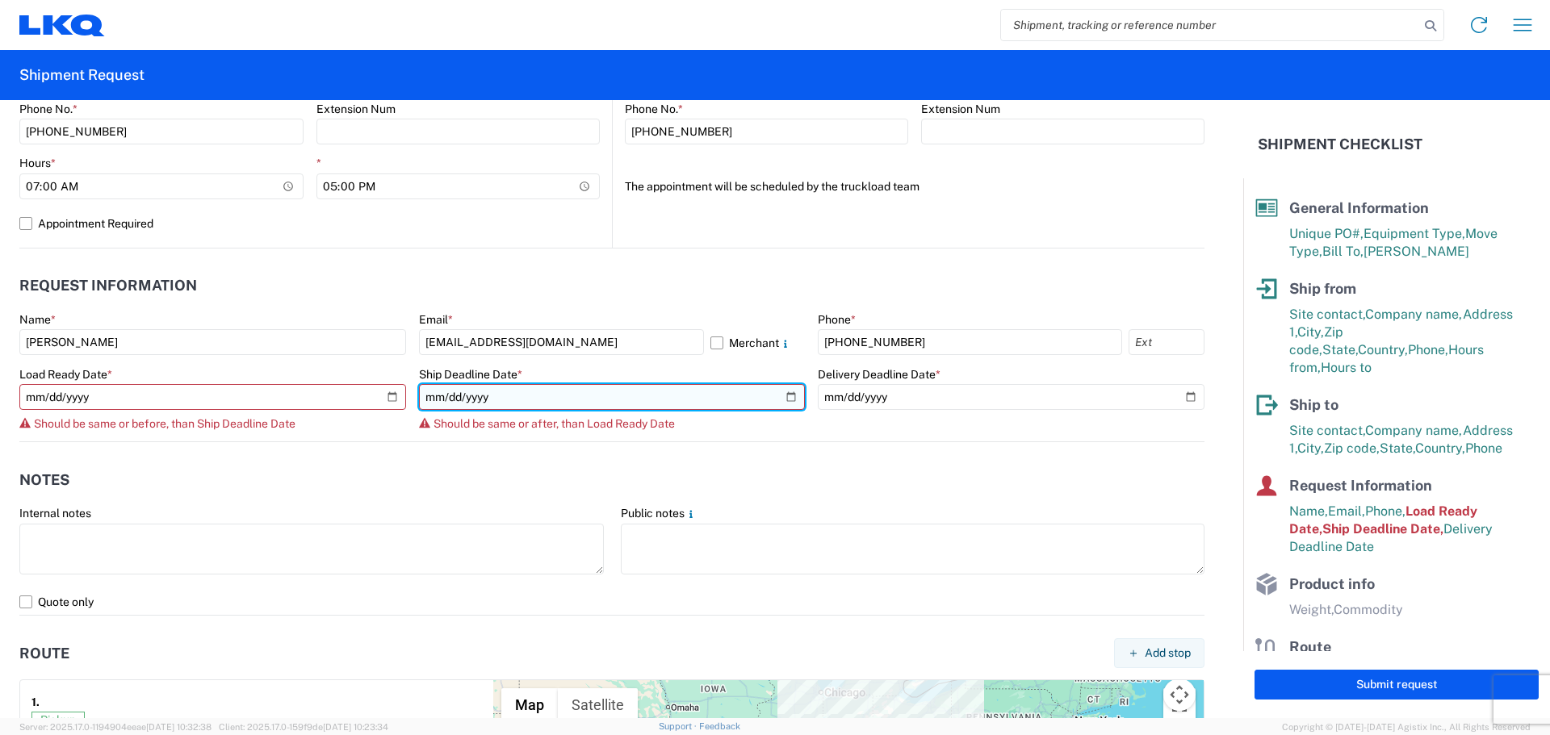
click at [779, 396] on input "[DATE]" at bounding box center [612, 397] width 387 height 26
type input "[DATE]"
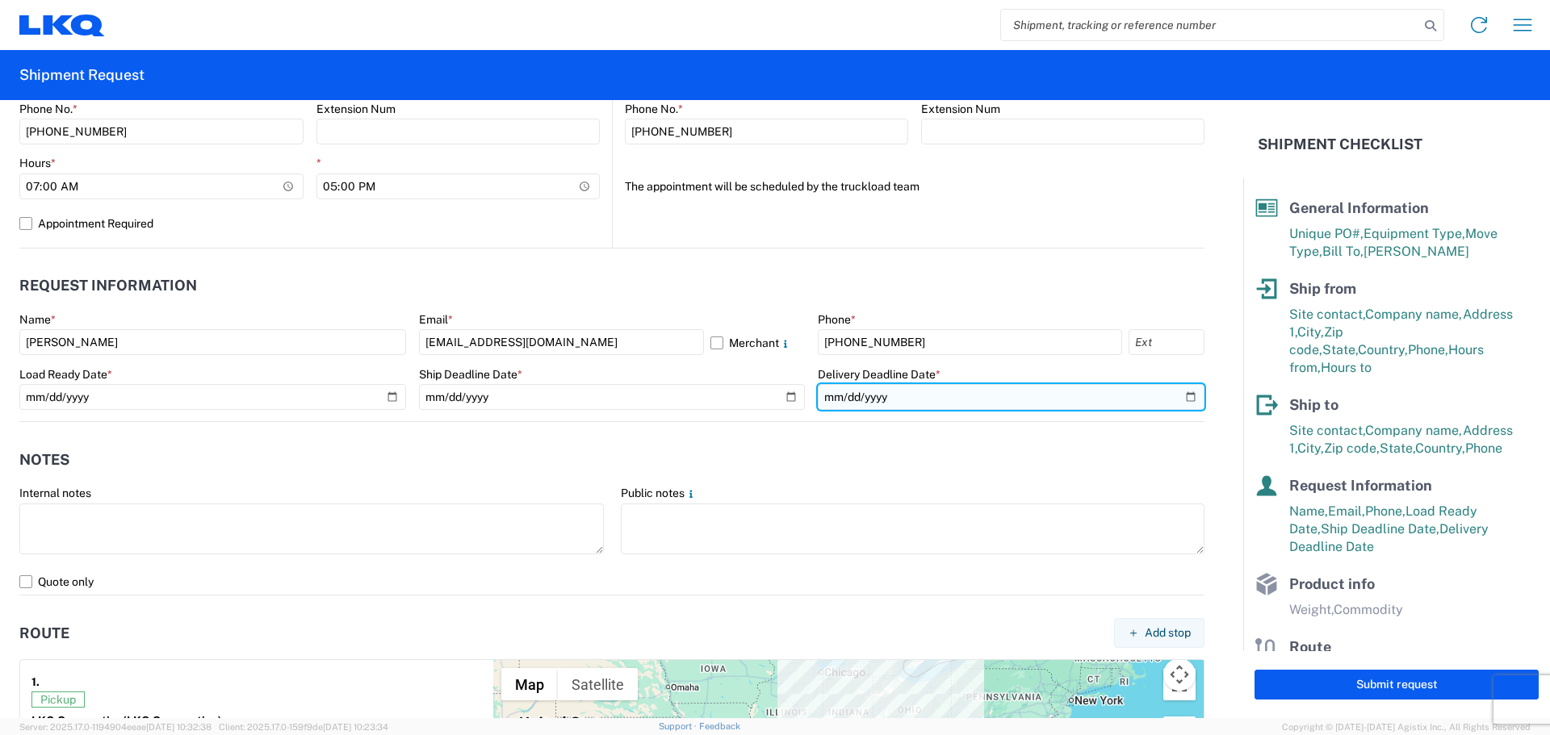
click at [1034, 391] on input "[DATE]" at bounding box center [1011, 397] width 387 height 26
click at [1179, 394] on input "[DATE]" at bounding box center [1011, 397] width 387 height 26
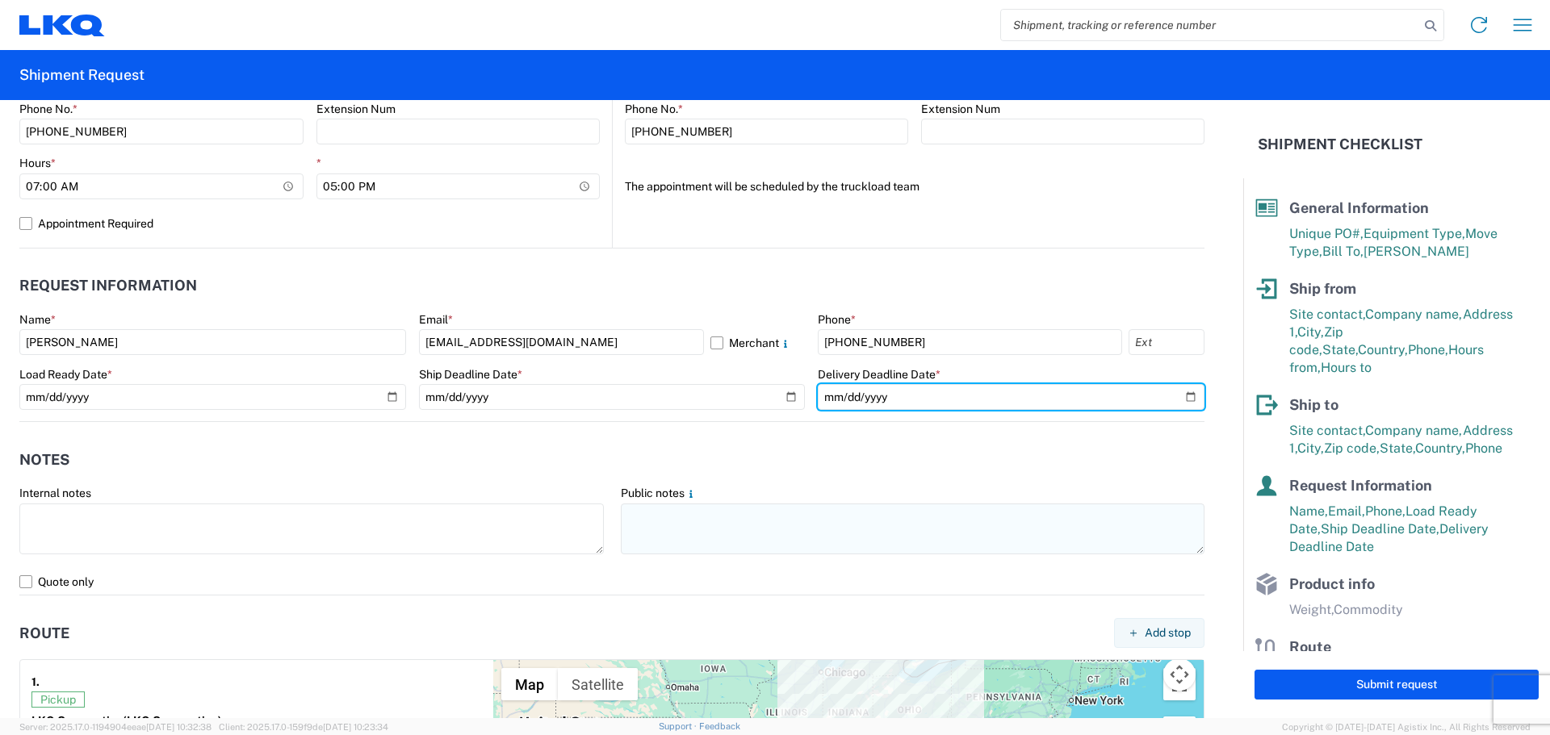
type input "[DATE]"
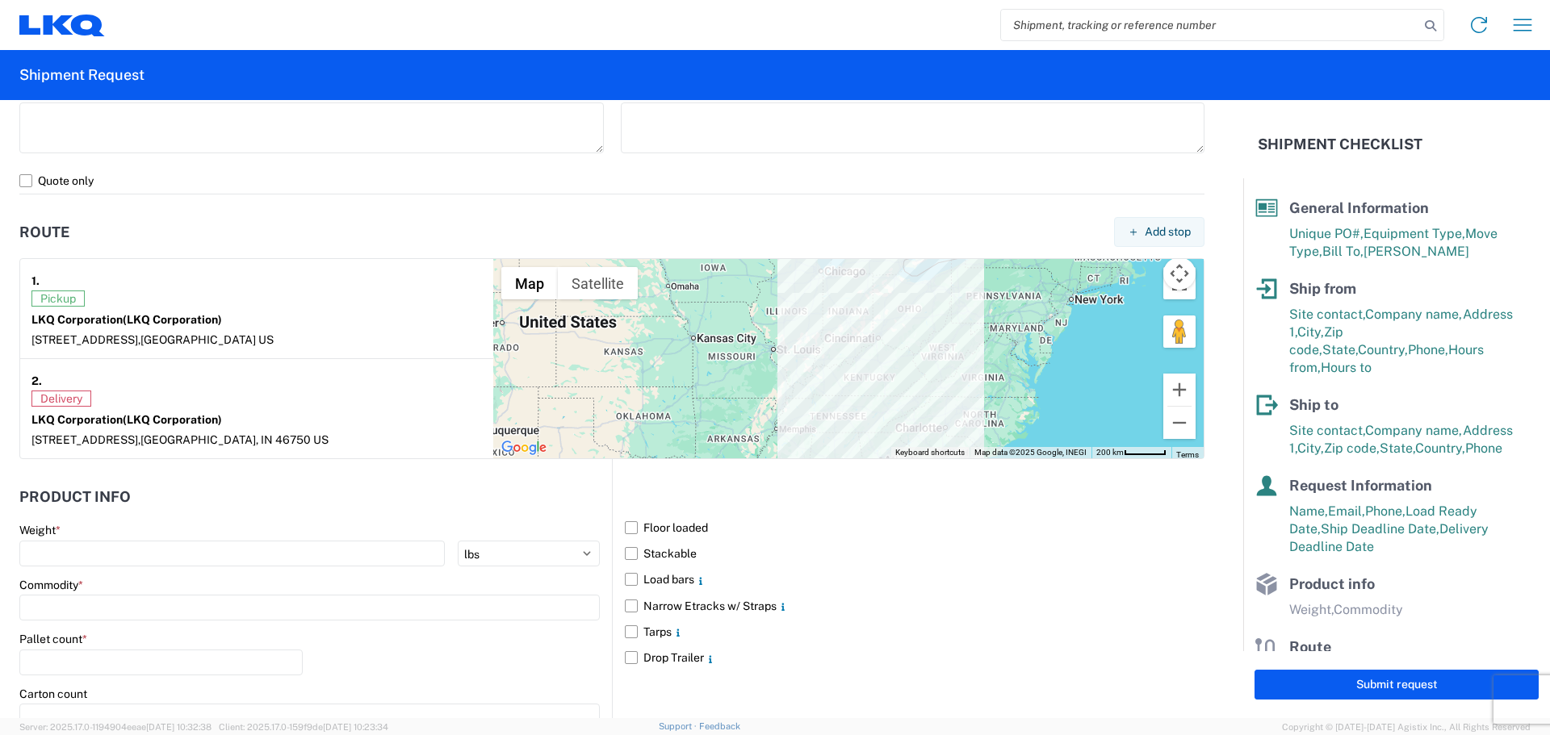
scroll to position [1318, 0]
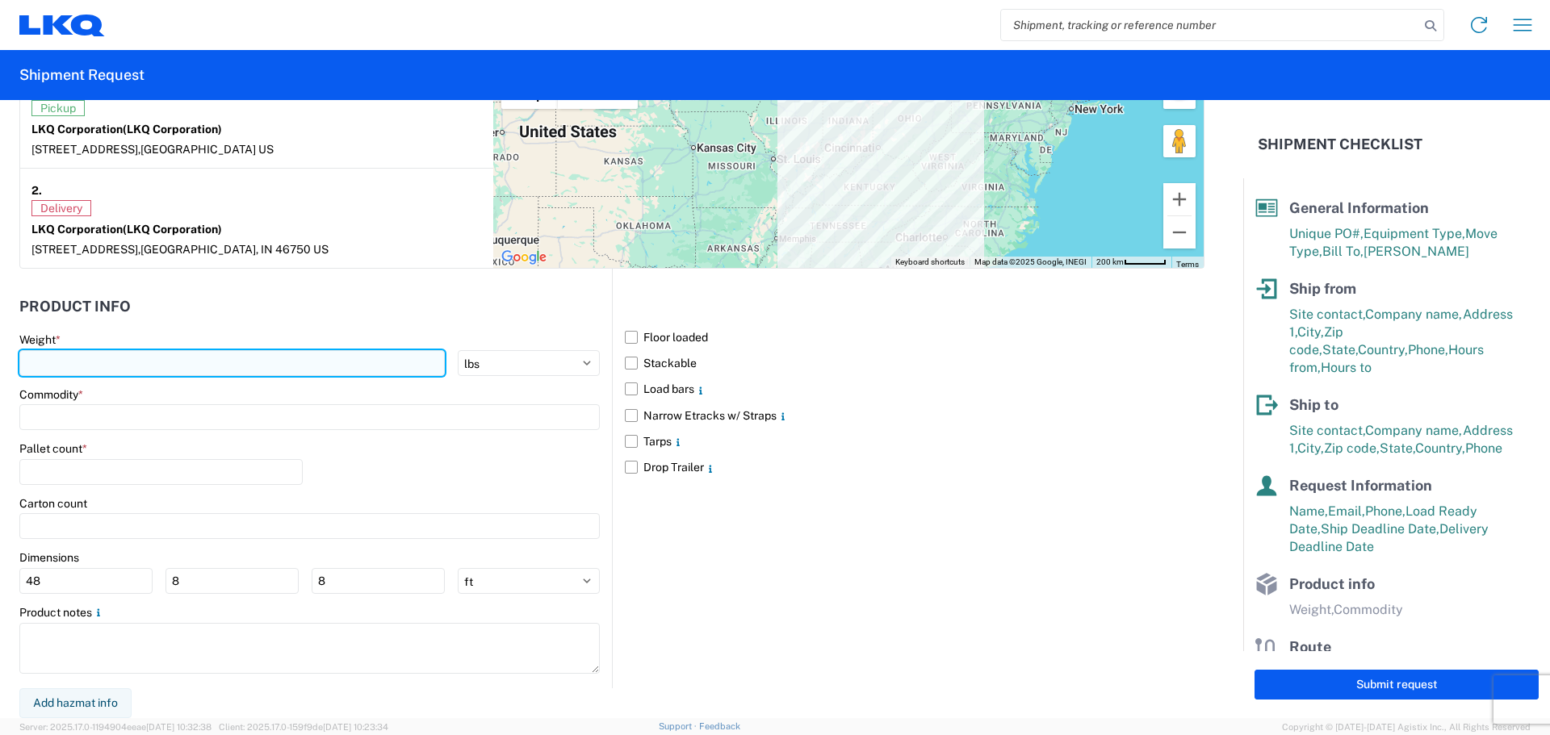
click at [160, 361] on input "number" at bounding box center [231, 363] width 425 height 26
type input "40000"
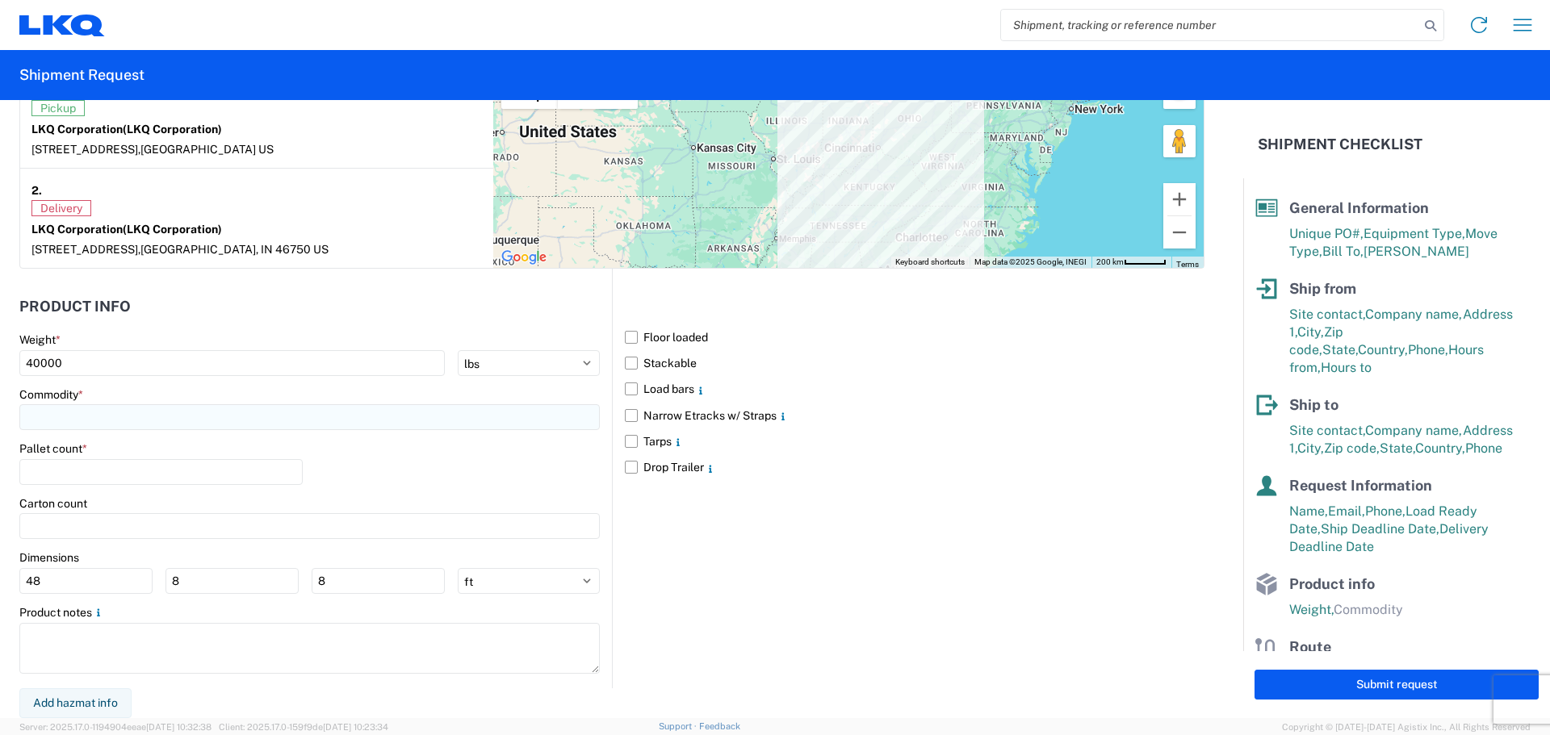
click at [136, 410] on input at bounding box center [309, 417] width 580 height 26
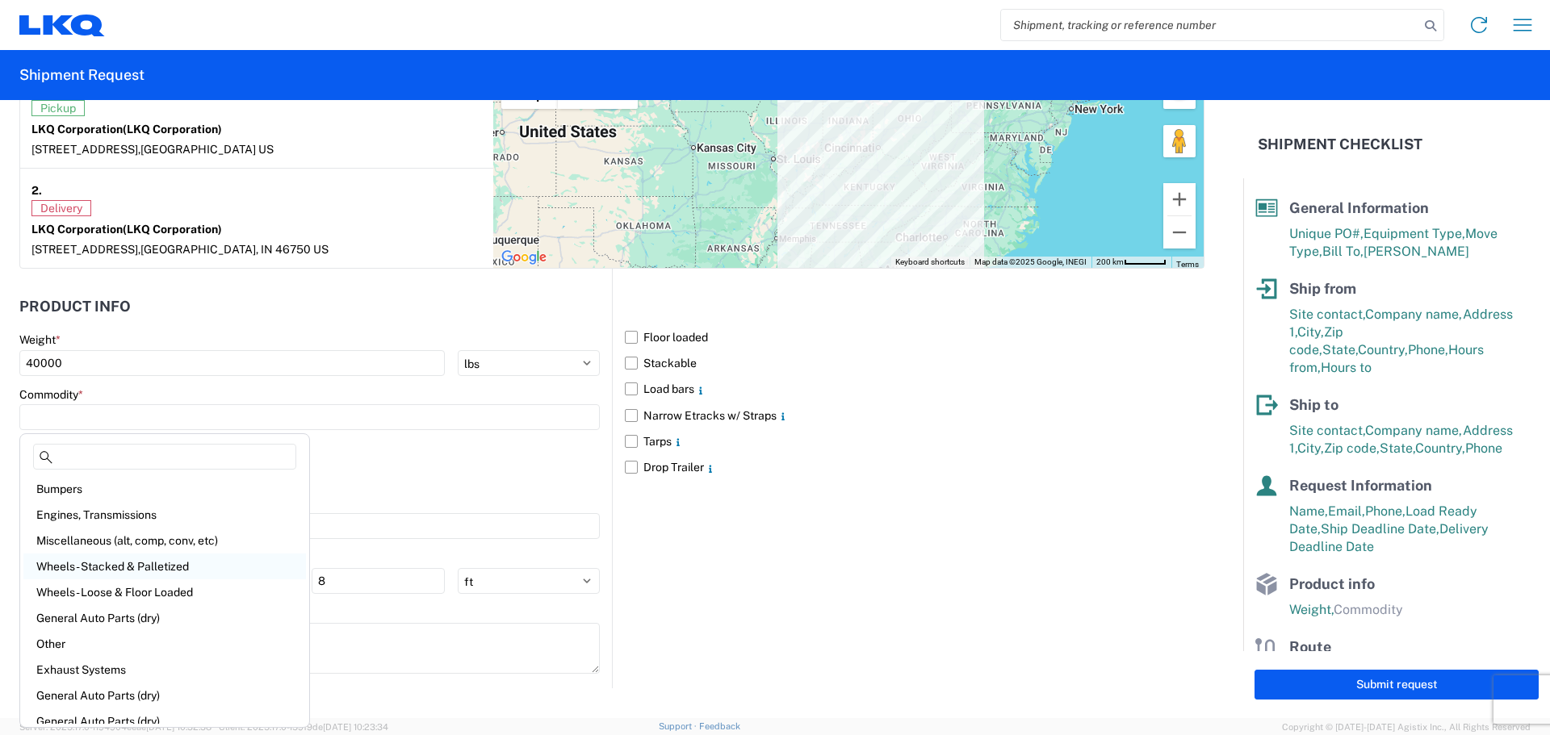
click at [149, 568] on div "Wheels - Stacked & Palletized" at bounding box center [164, 567] width 283 height 26
type input "Wheels - Stacked & Palletized"
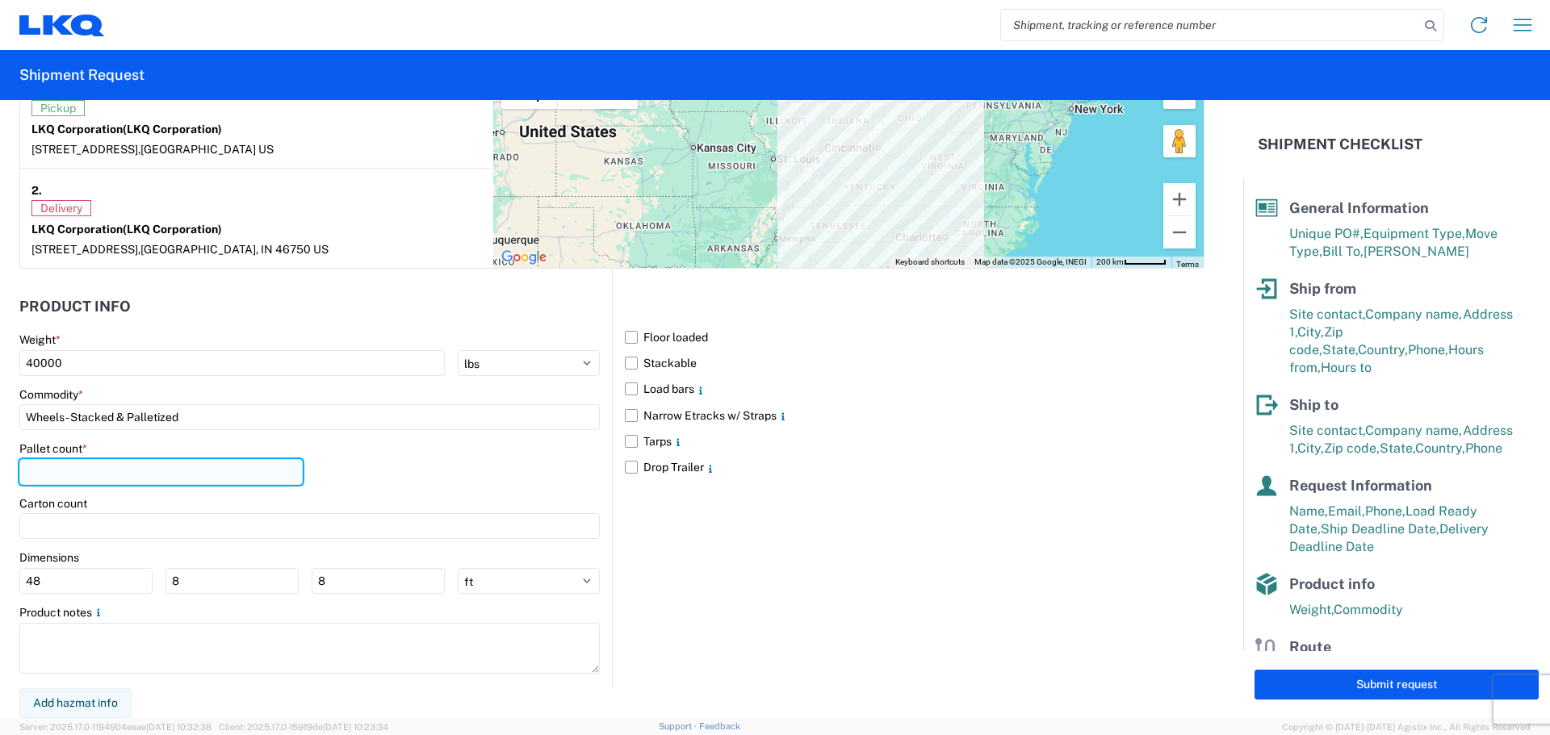
click at [152, 476] on input "number" at bounding box center [160, 472] width 283 height 26
type input "38"
click at [627, 336] on label "Floor loaded" at bounding box center [915, 338] width 580 height 26
click at [0, 0] on input "Floor loaded" at bounding box center [0, 0] width 0 height 0
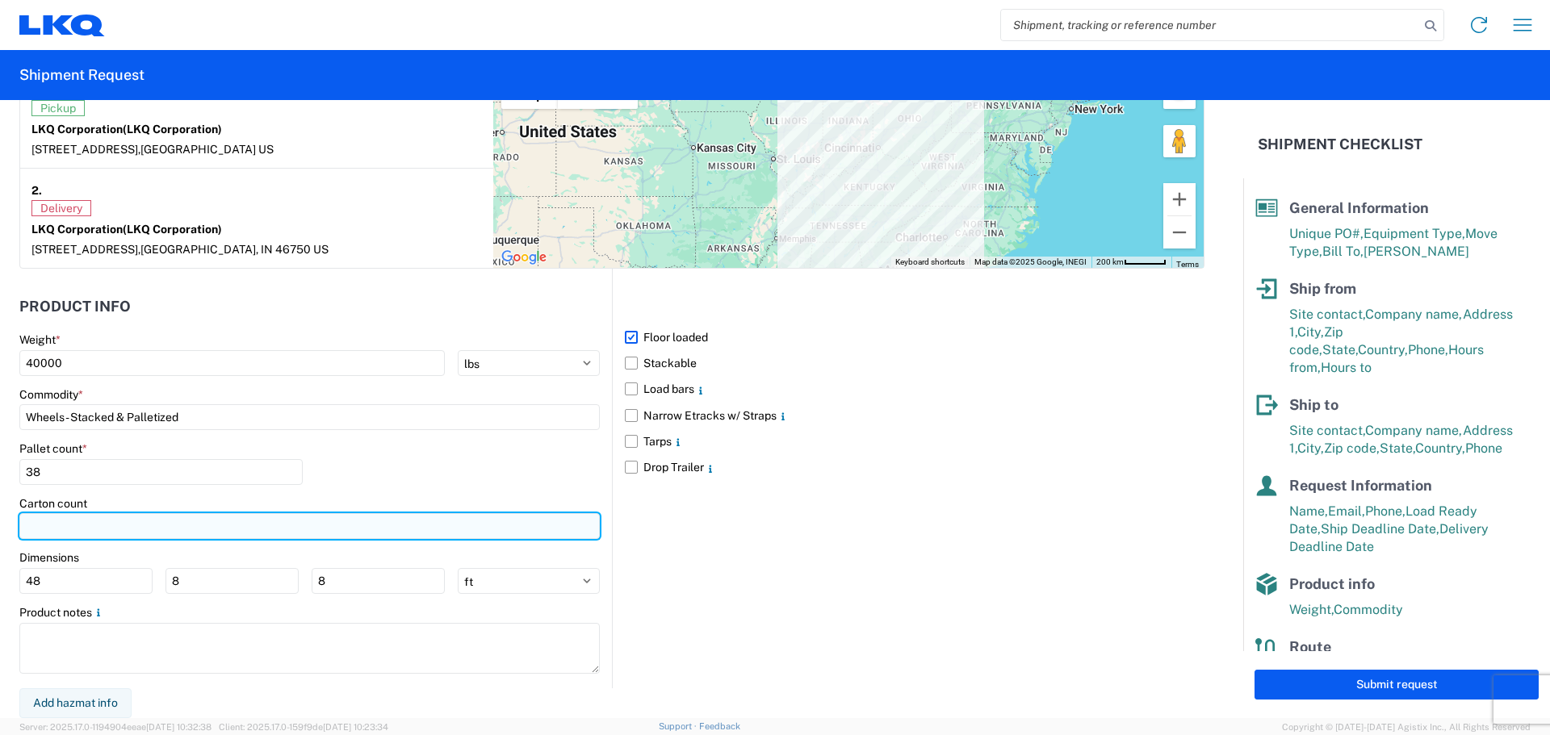
click at [149, 538] on input "number" at bounding box center [309, 526] width 580 height 26
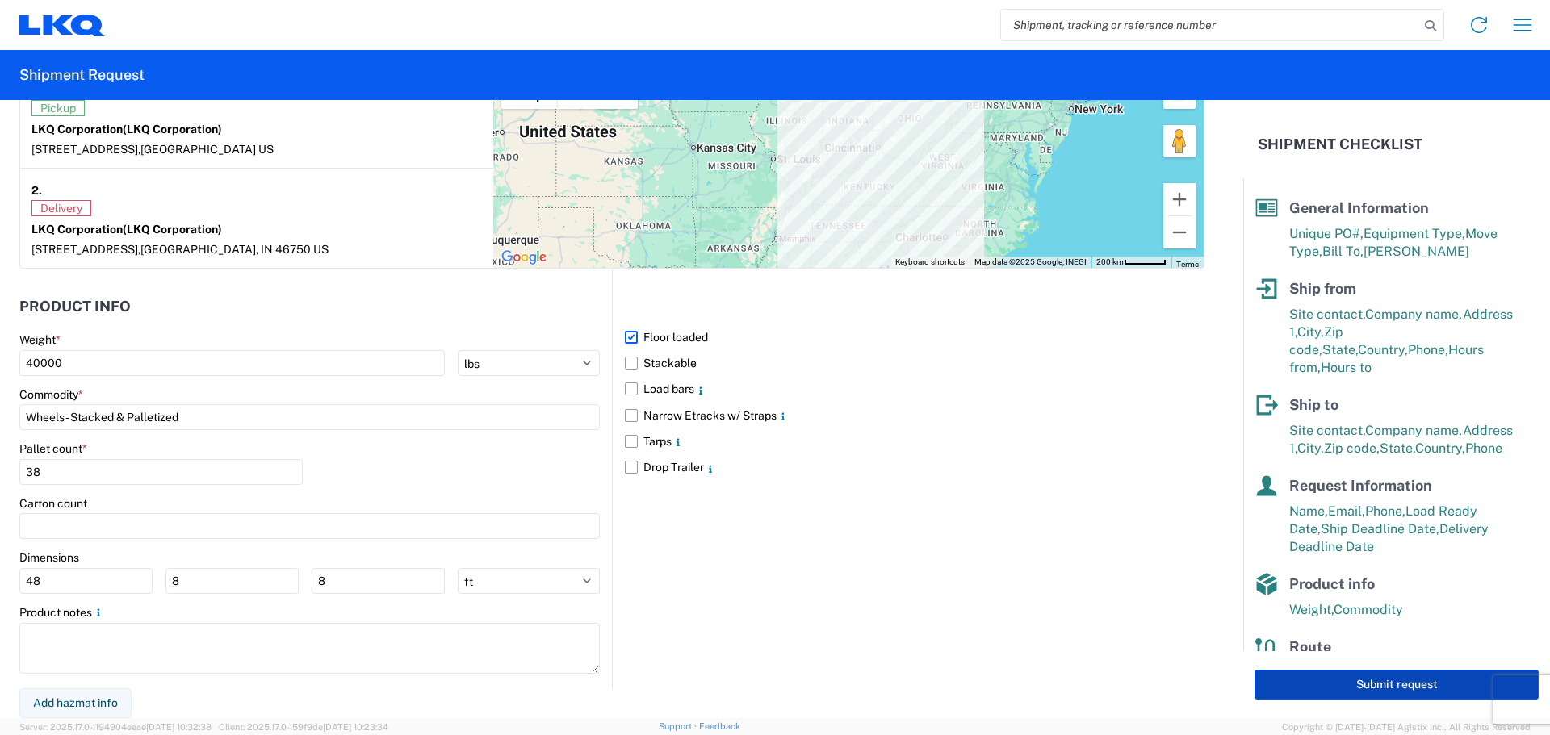
click at [1379, 681] on button "Submit request" at bounding box center [1397, 685] width 284 height 30
select select "TN"
select select "US"
